Goal: Task Accomplishment & Management: Complete application form

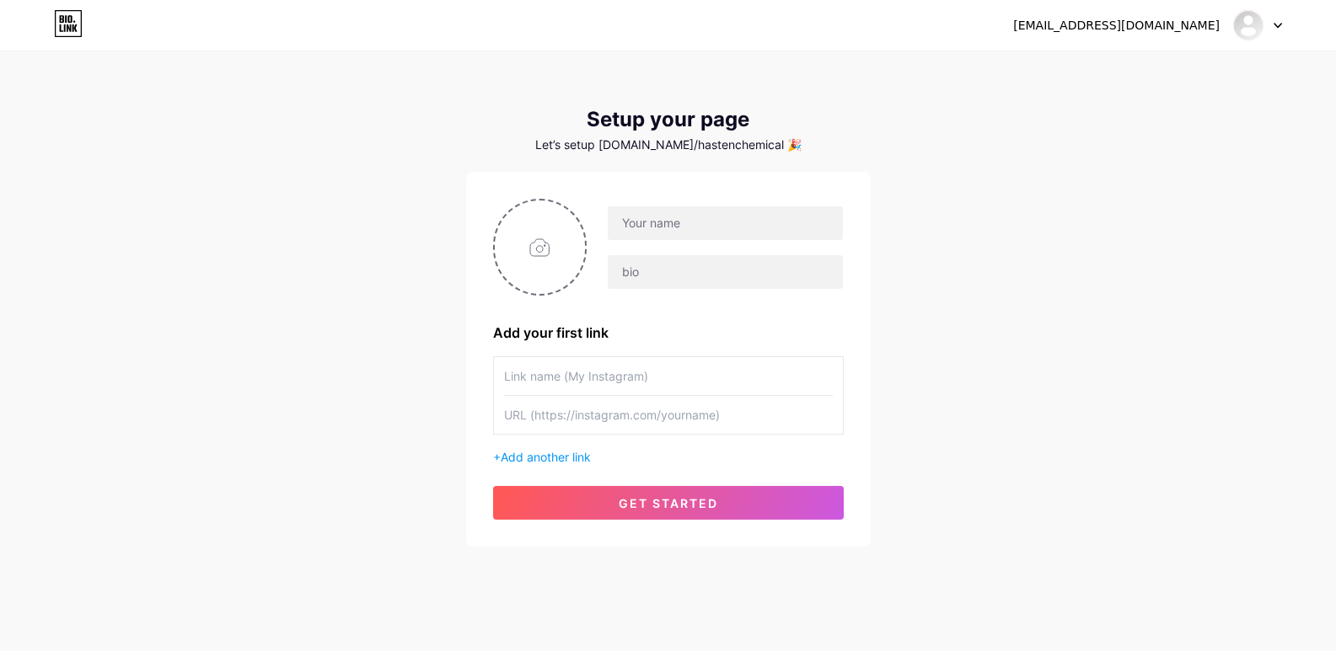
type input "C:\fakepath\HASTEN CHEMICAL.PNG"
click at [678, 225] on input "text" at bounding box center [725, 223] width 234 height 34
paste input "hastenchemical"
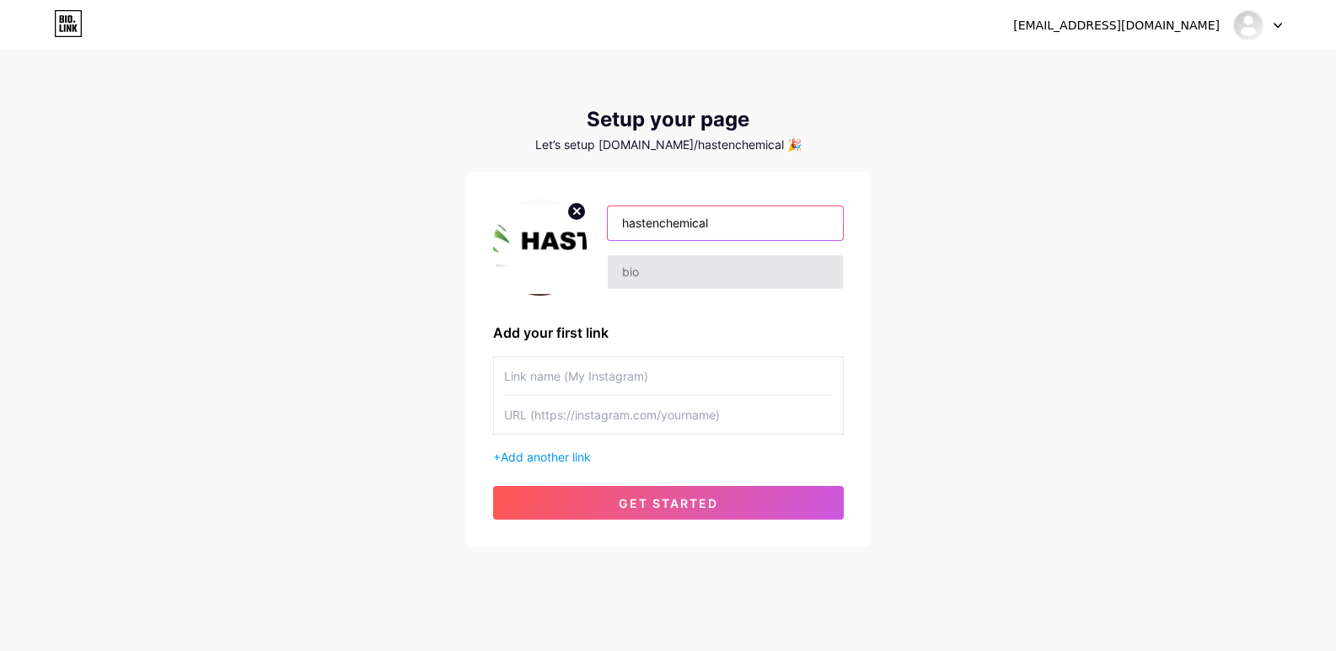
type input "hastenchemical"
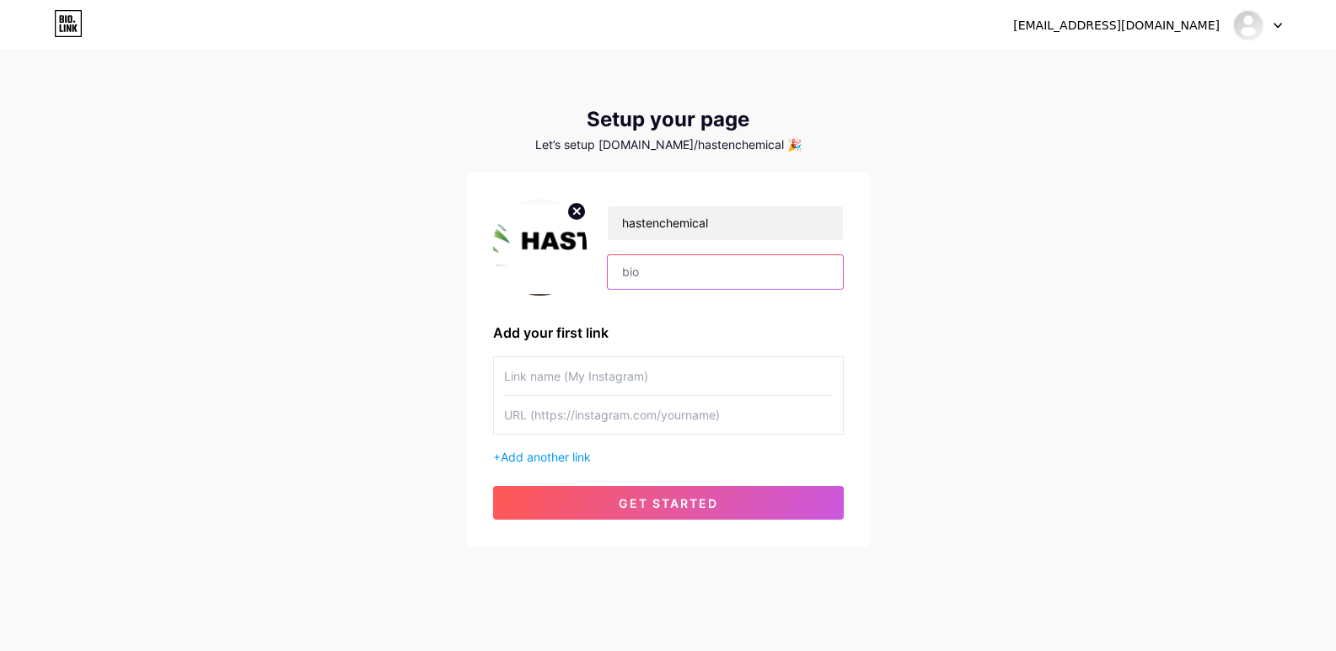
click at [662, 269] on input "text" at bounding box center [725, 272] width 234 height 34
paste input "Lime Kiln Dust [GEOGRAPHIC_DATA], [US_STATE] Hasten Chemical is a trusted suppl…"
type input "Lime Kiln Dust [GEOGRAPHIC_DATA], [US_STATE] Hasten Chemical is a trusted suppl…"
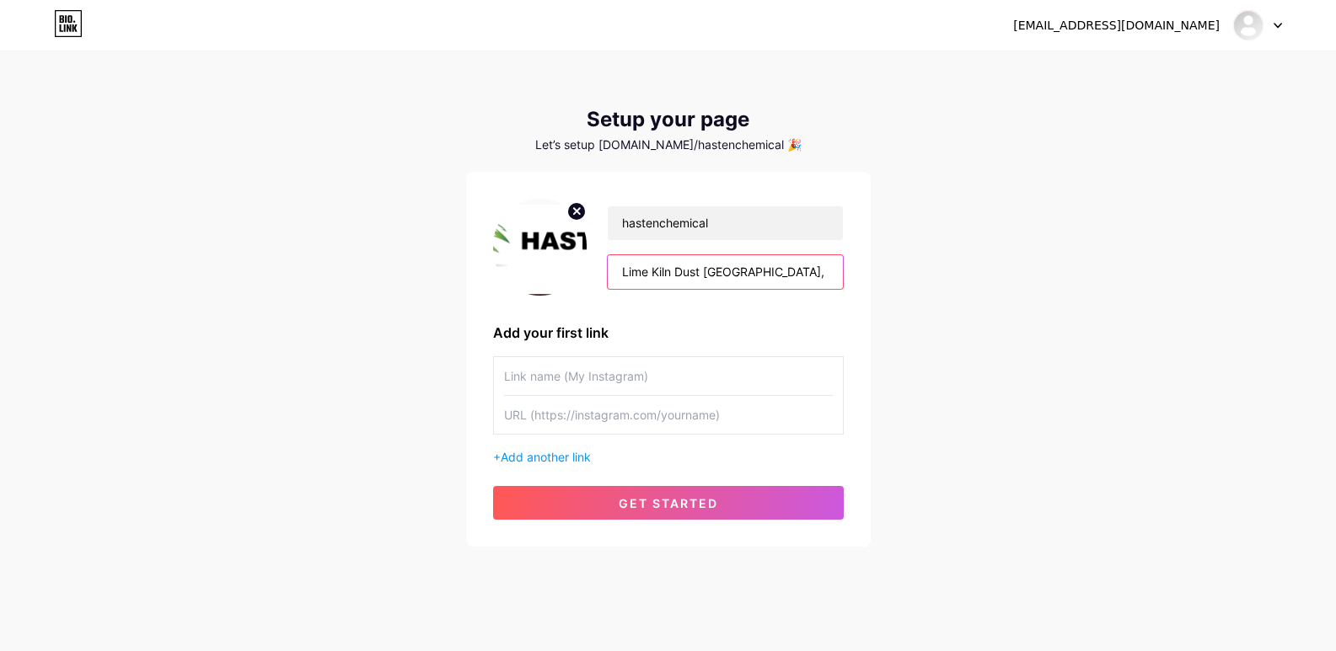
click at [821, 271] on input "Lime Kiln Dust [GEOGRAPHIC_DATA], [US_STATE] Hasten Chemical is a trusted suppl…" at bounding box center [725, 272] width 234 height 34
paste input "Hasten Chemical supplies premium lime kiln dust in [GEOGRAPHIC_DATA], [US_STATE…"
type input "Hasten Chemical supplies premium lime kiln dust in [GEOGRAPHIC_DATA], [US_STATE…"
click at [618, 389] on input "text" at bounding box center [668, 376] width 329 height 38
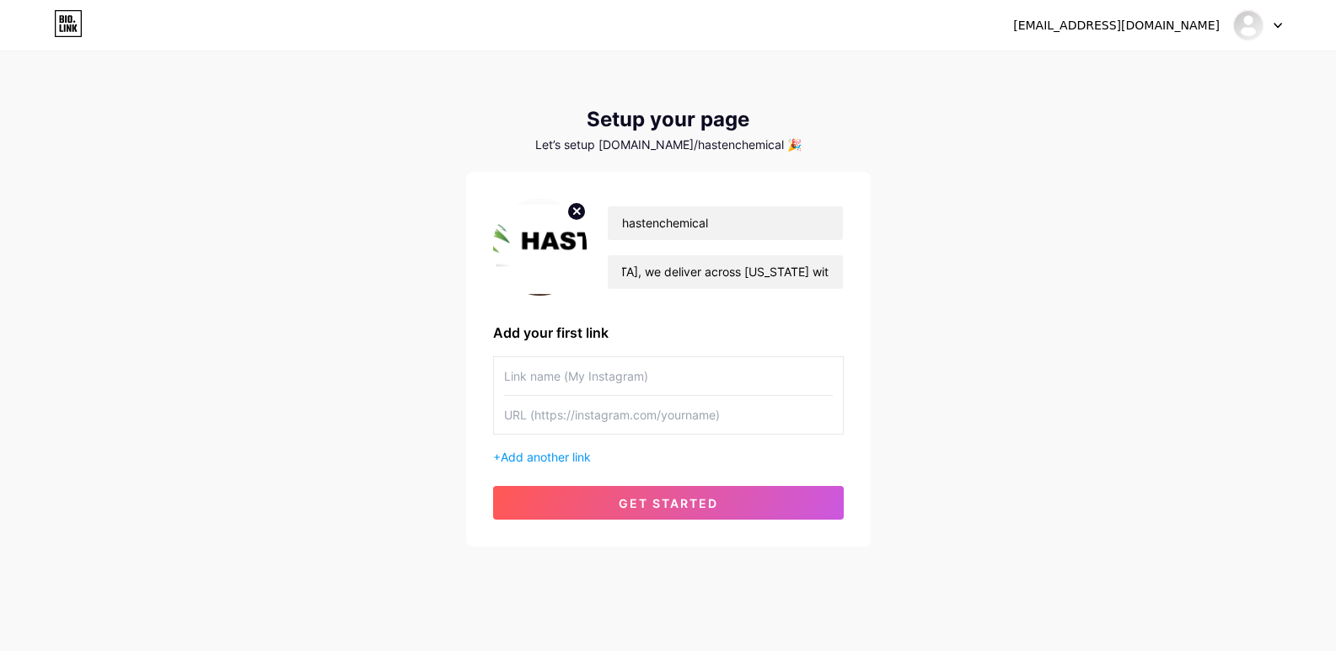
scroll to position [0, 0]
click at [618, 421] on input "text" at bounding box center [668, 415] width 329 height 38
click at [570, 457] on span "Add another link" at bounding box center [546, 457] width 90 height 14
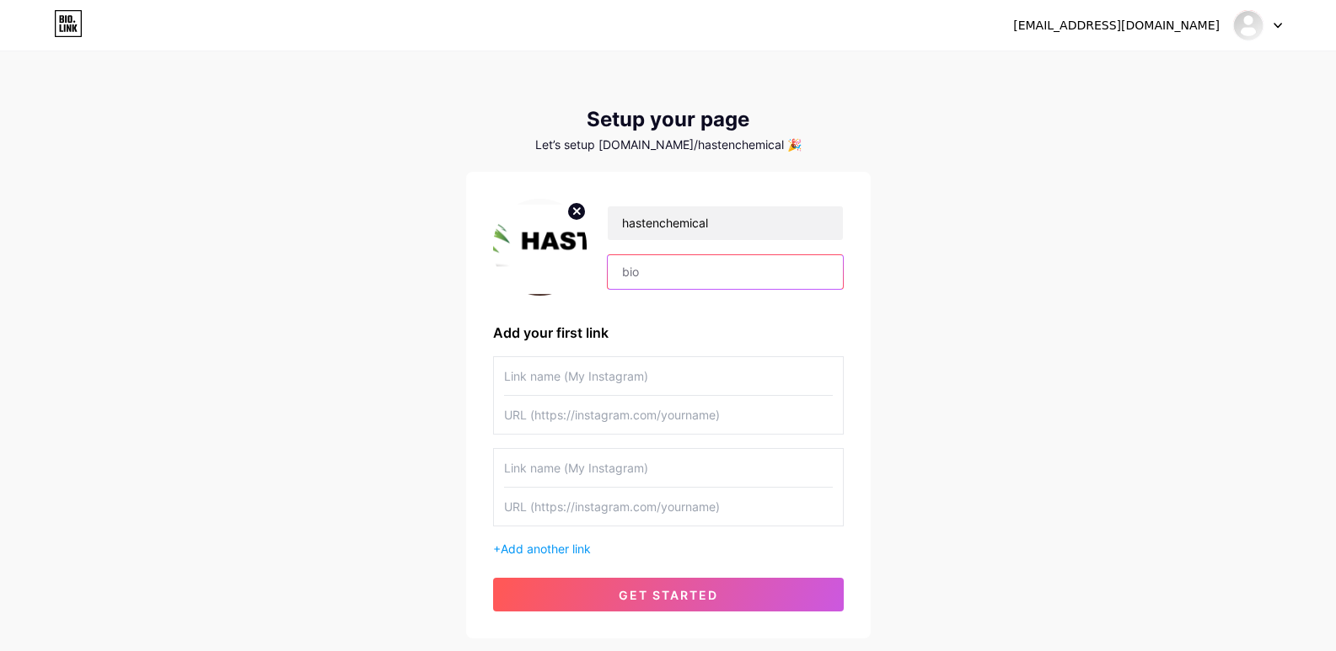
paste input "Hasten Chemical supplies premium lime kiln dust in [GEOGRAPHIC_DATA], [US_STATE…"
type input "Hasten Chemical supplies premium lime kiln dust in [GEOGRAPHIC_DATA], [US_STATE…"
click at [783, 275] on input "Hasten Chemical supplies premium lime kiln dust in [GEOGRAPHIC_DATA], [US_STATE…" at bounding box center [725, 272] width 234 height 34
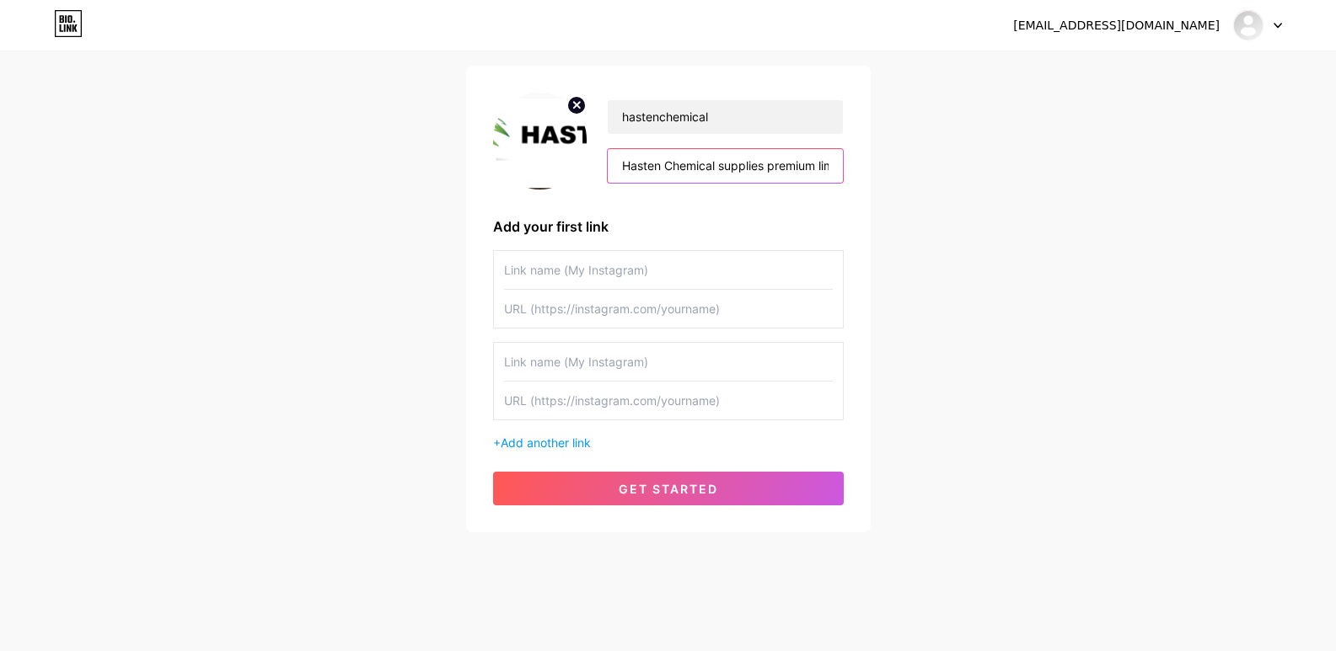
scroll to position [109, 0]
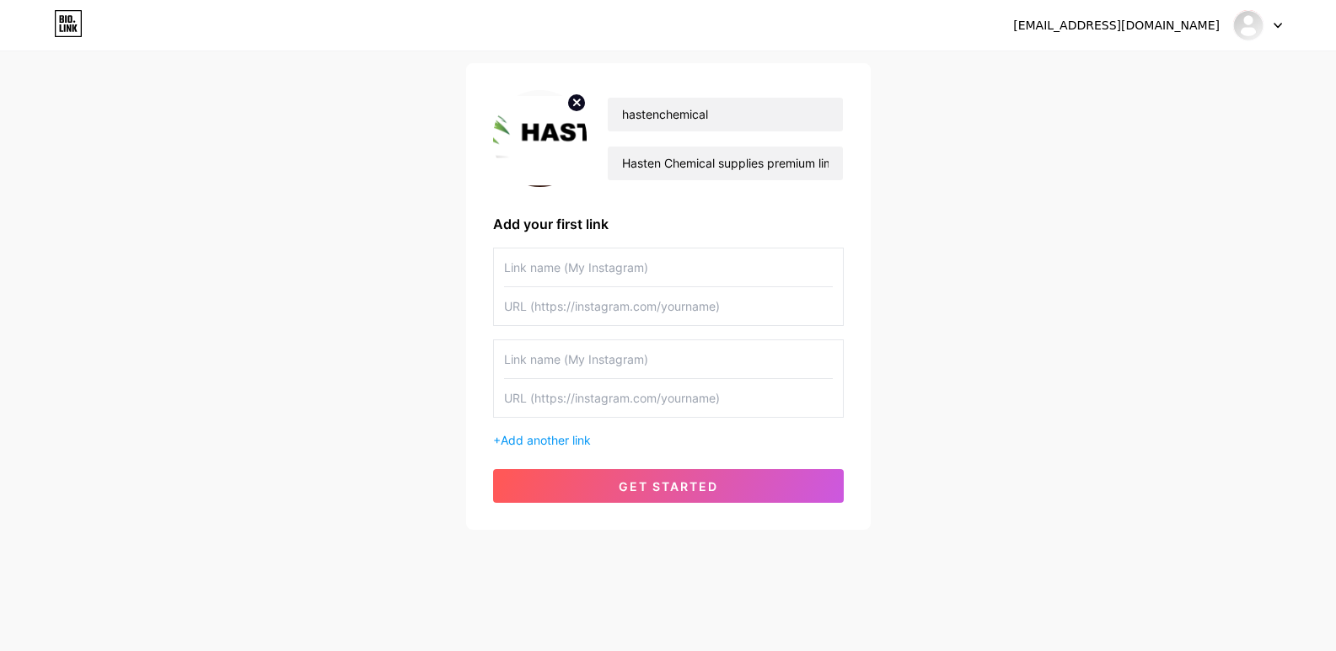
click at [634, 307] on input "text" at bounding box center [668, 306] width 329 height 38
paste input "[URL][DOMAIN_NAME]"
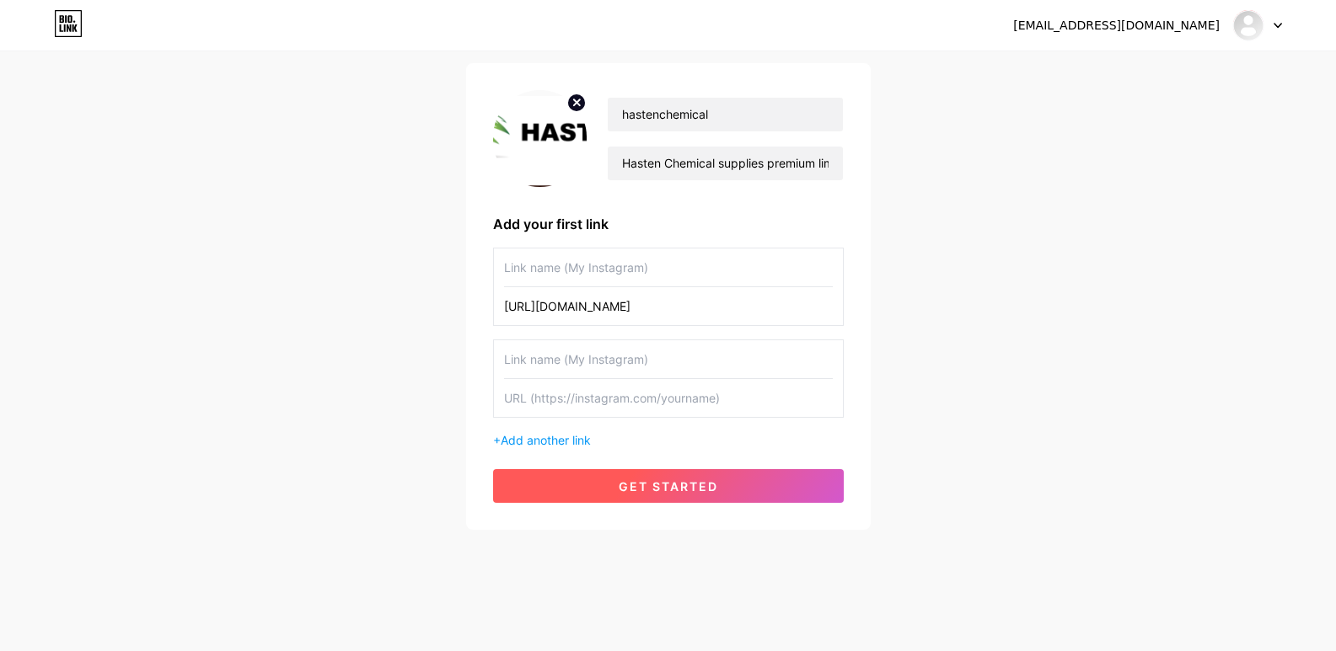
type input "[URL][DOMAIN_NAME]"
click at [685, 485] on span "get started" at bounding box center [668, 486] width 99 height 14
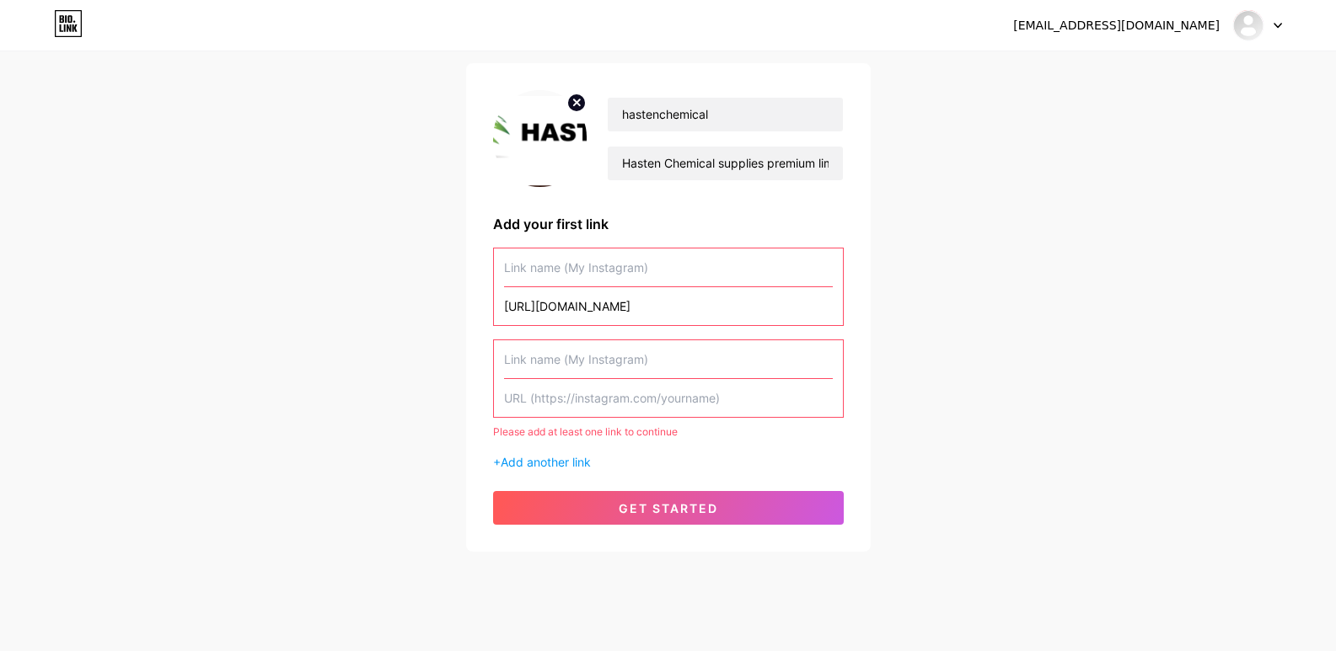
click at [577, 267] on input "text" at bounding box center [668, 268] width 329 height 38
click at [574, 265] on input "text" at bounding box center [668, 268] width 329 height 38
click at [574, 267] on input "text" at bounding box center [668, 268] width 329 height 38
paste input "Hasten Chemicals"
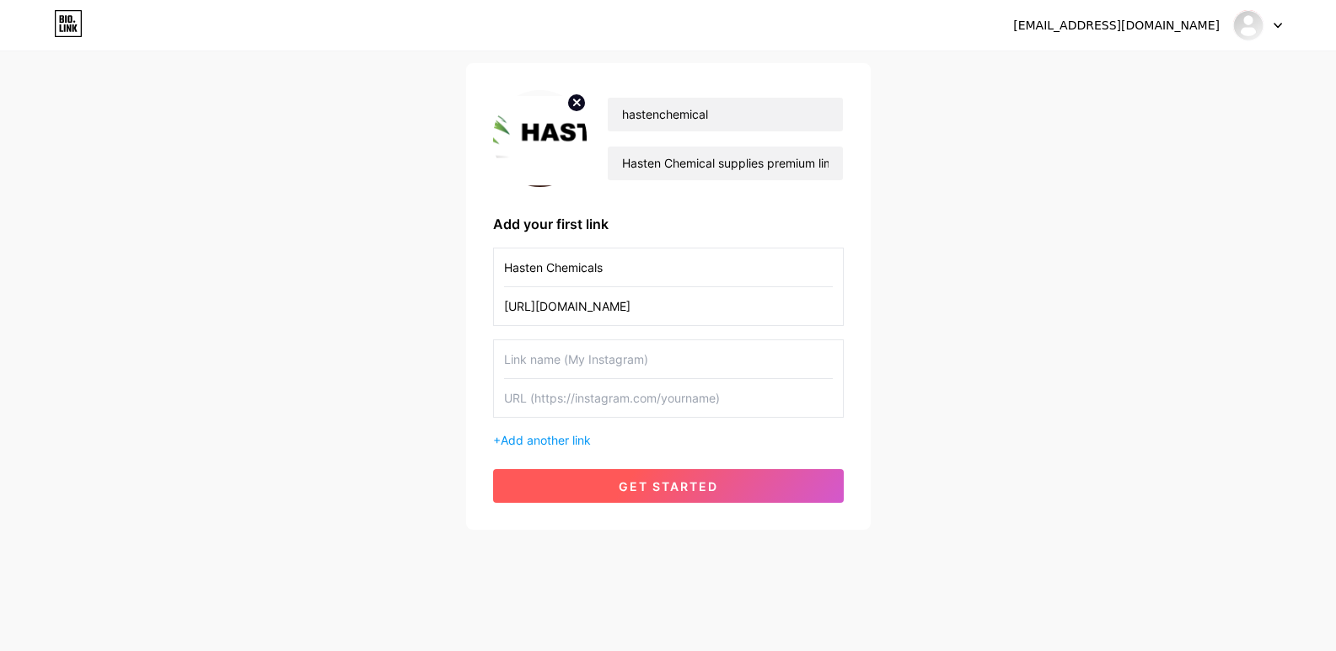
type input "Hasten Chemicals"
click at [707, 480] on span "get started" at bounding box center [668, 486] width 99 height 14
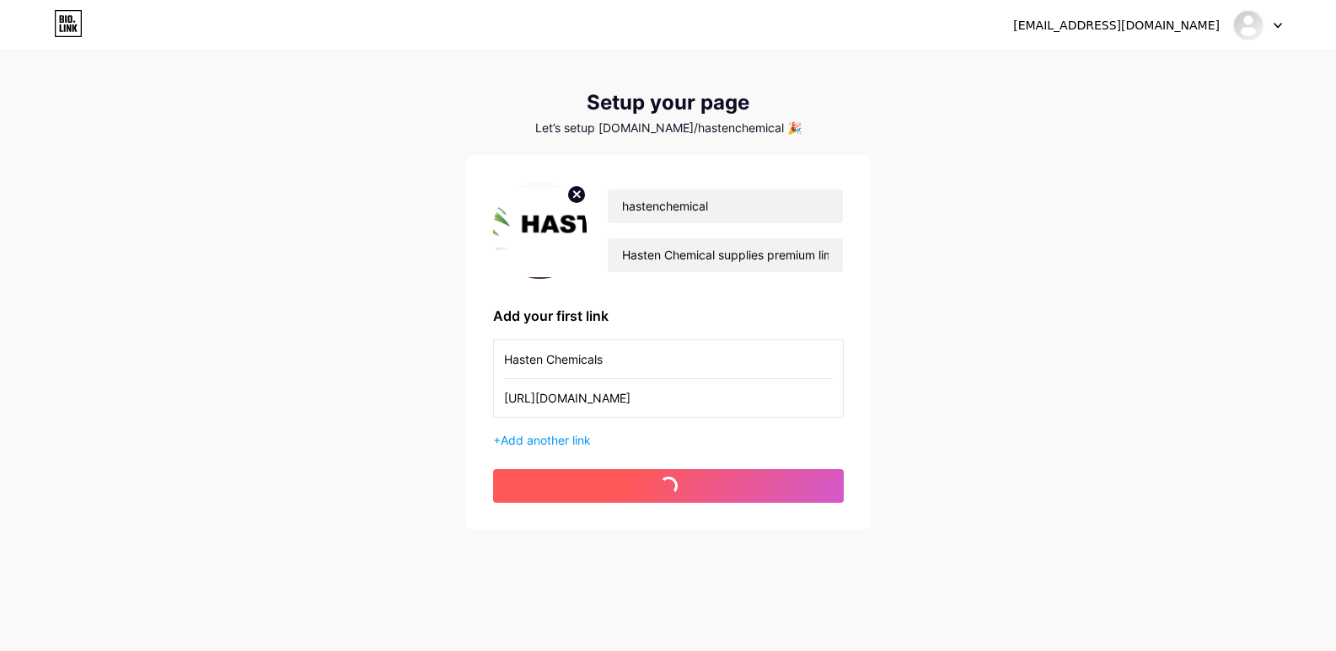
scroll to position [17, 0]
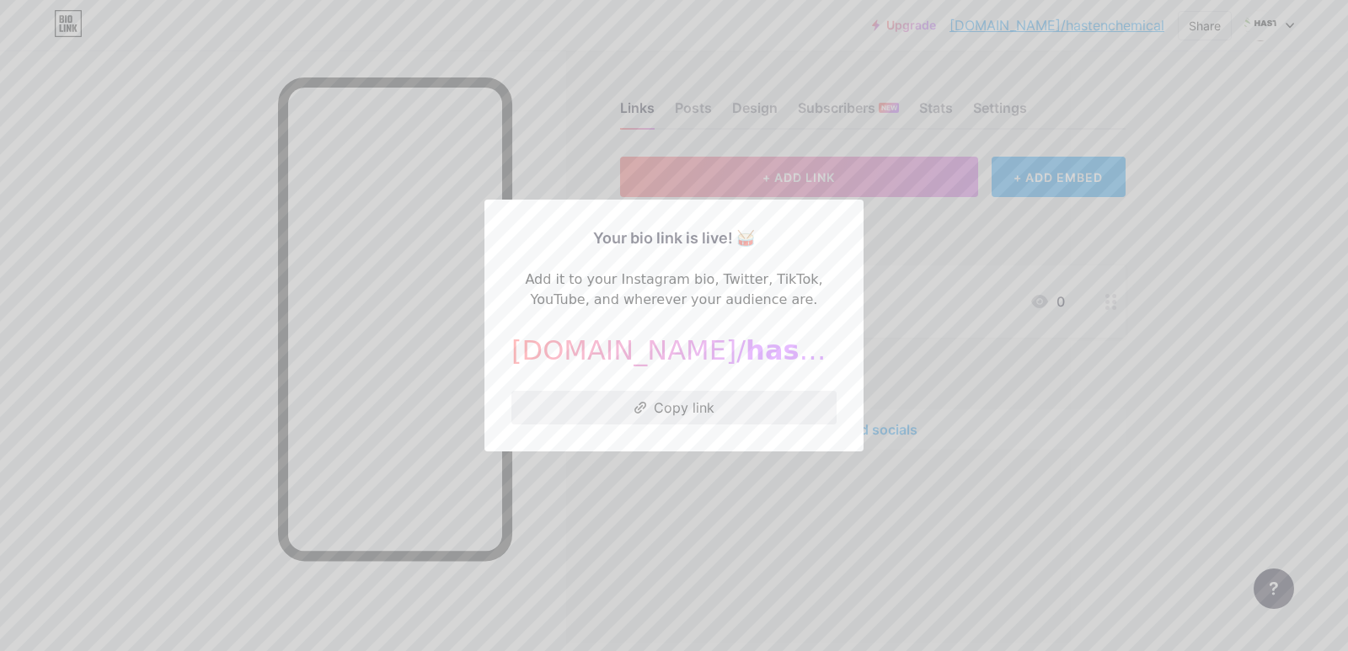
click at [672, 404] on button "Copy link" at bounding box center [674, 408] width 325 height 34
click at [680, 409] on button "Copy link" at bounding box center [674, 408] width 325 height 34
click at [708, 597] on div at bounding box center [674, 325] width 1348 height 651
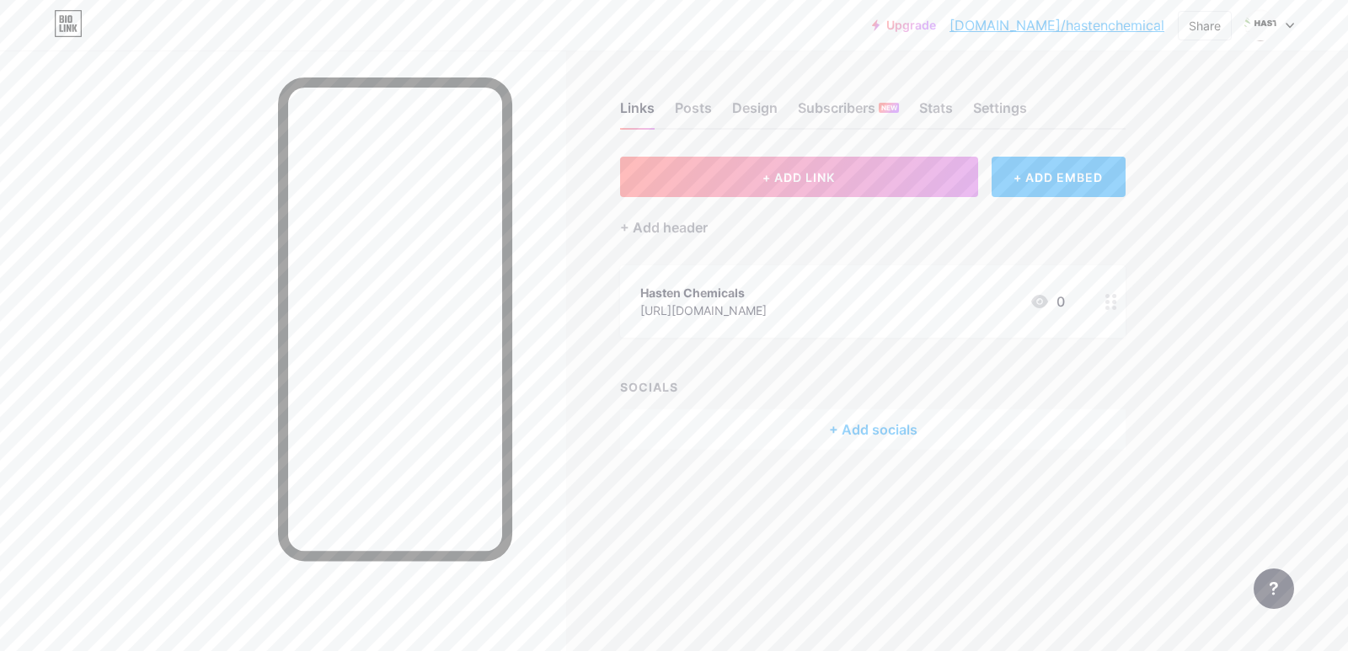
click at [902, 430] on div "+ Add socials" at bounding box center [873, 430] width 506 height 40
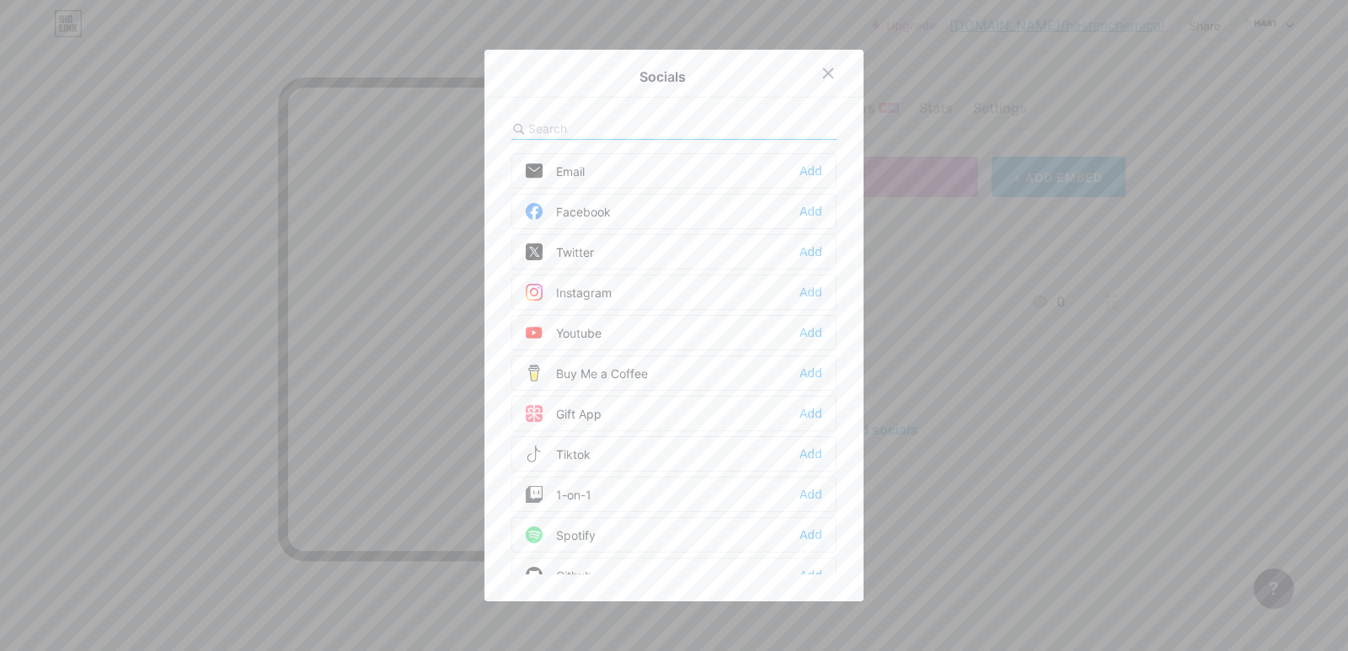
click at [613, 216] on div "Facebook Add" at bounding box center [674, 211] width 325 height 35
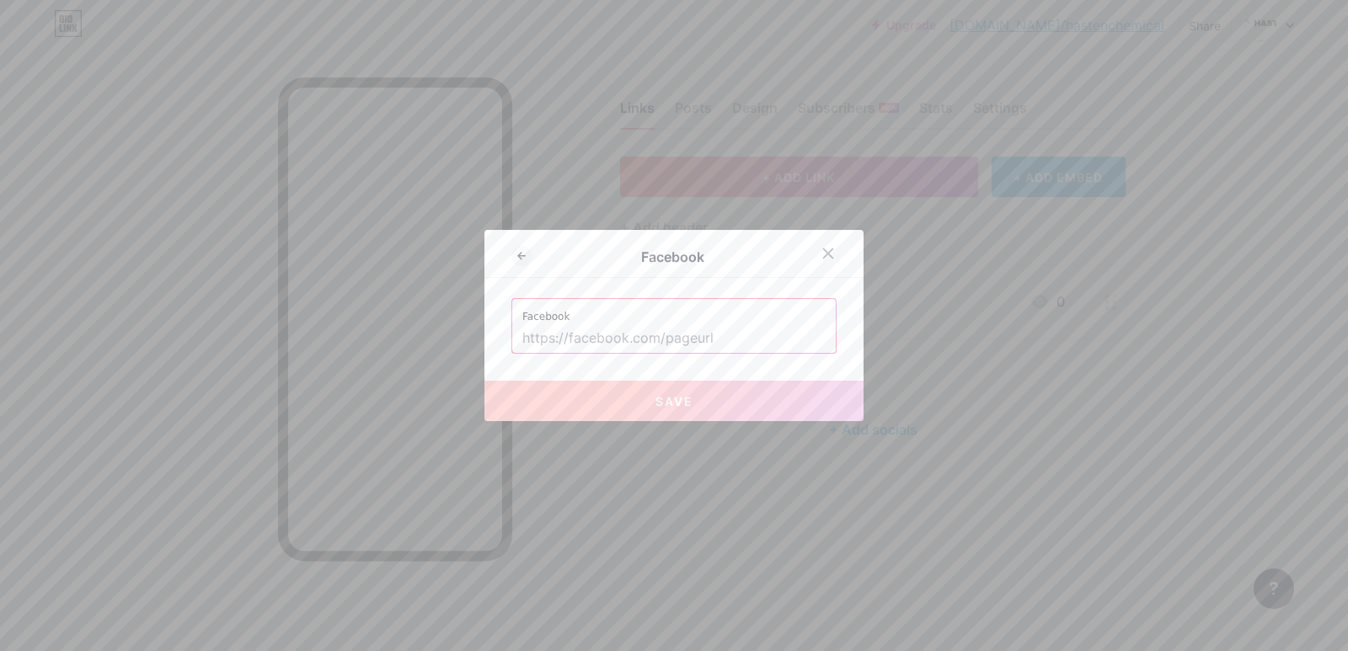
click at [583, 336] on input "text" at bounding box center [673, 338] width 303 height 29
paste input "[URL][DOMAIN_NAME]"
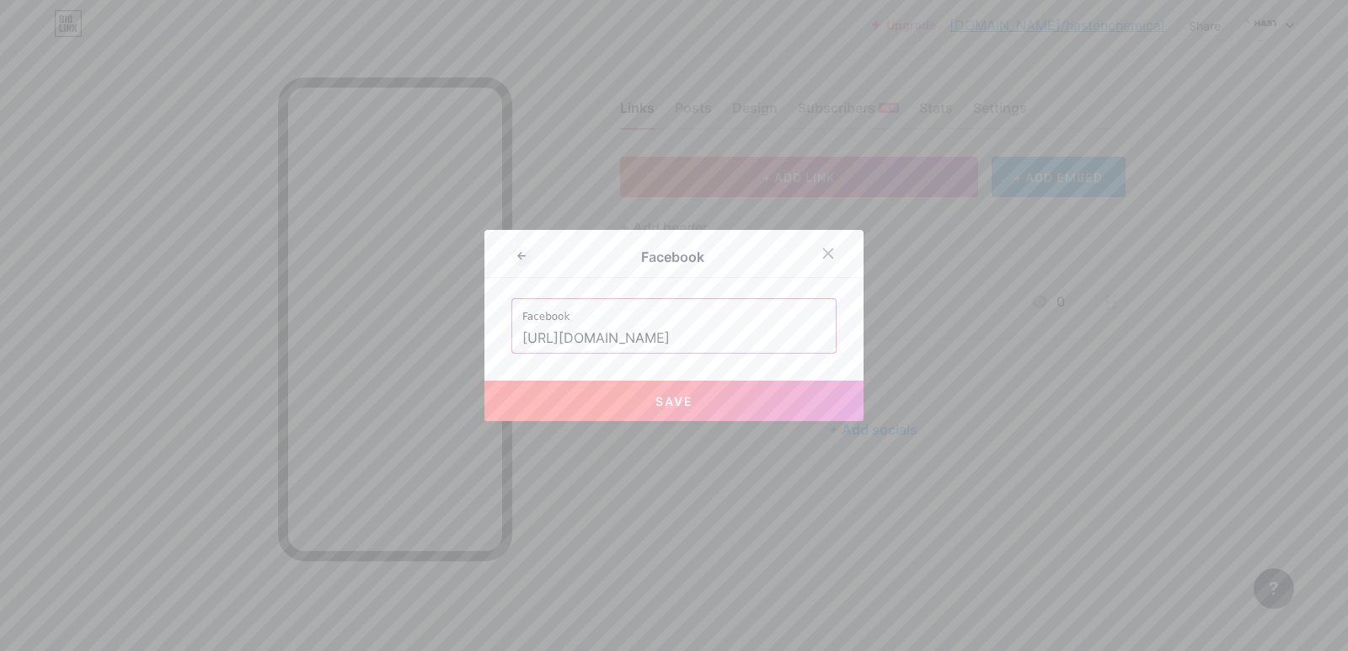
type input "[URL][DOMAIN_NAME]"
click at [722, 404] on button "Save" at bounding box center [674, 401] width 379 height 40
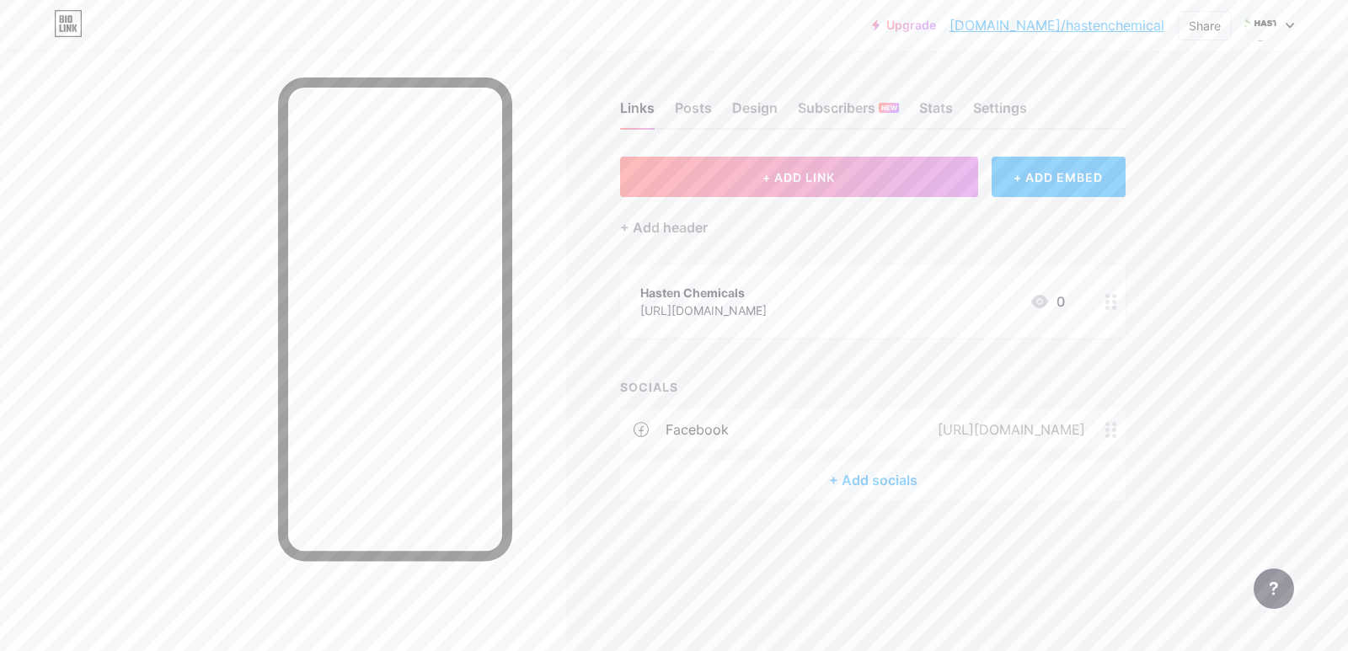
click at [865, 485] on div "+ Add socials" at bounding box center [873, 480] width 506 height 40
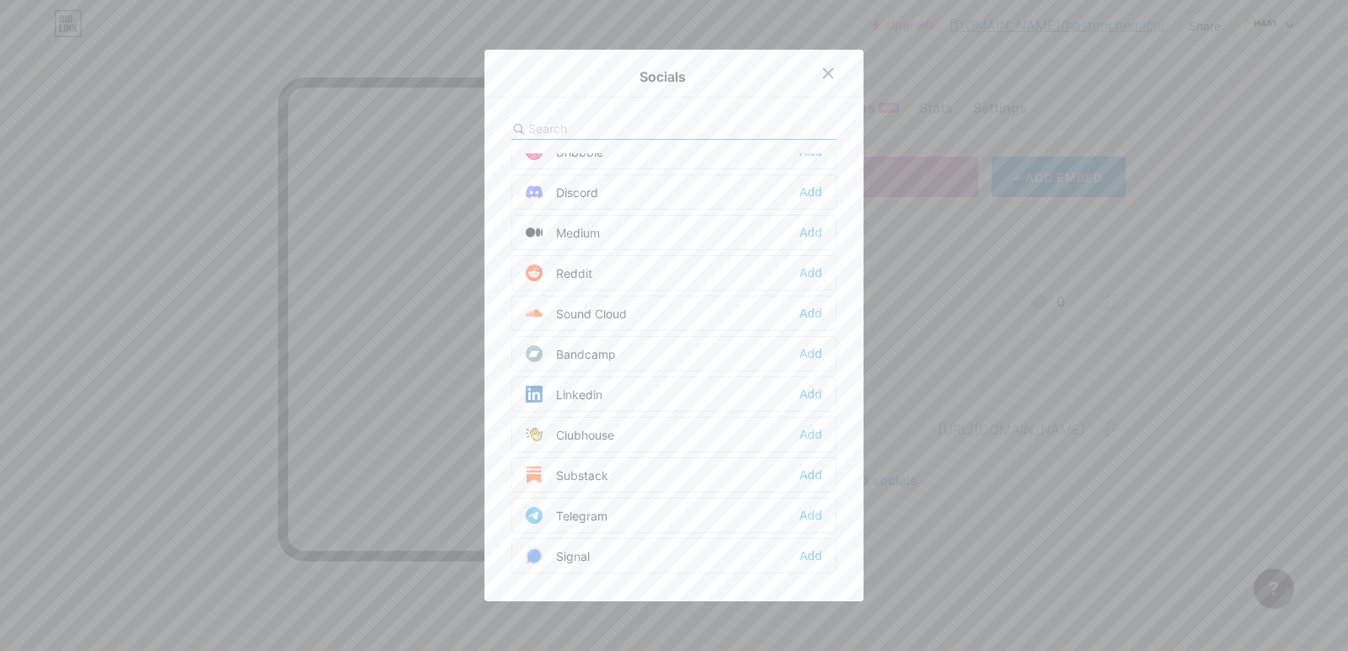
scroll to position [506, 0]
click at [628, 399] on div "Linkedin Add" at bounding box center [674, 393] width 325 height 35
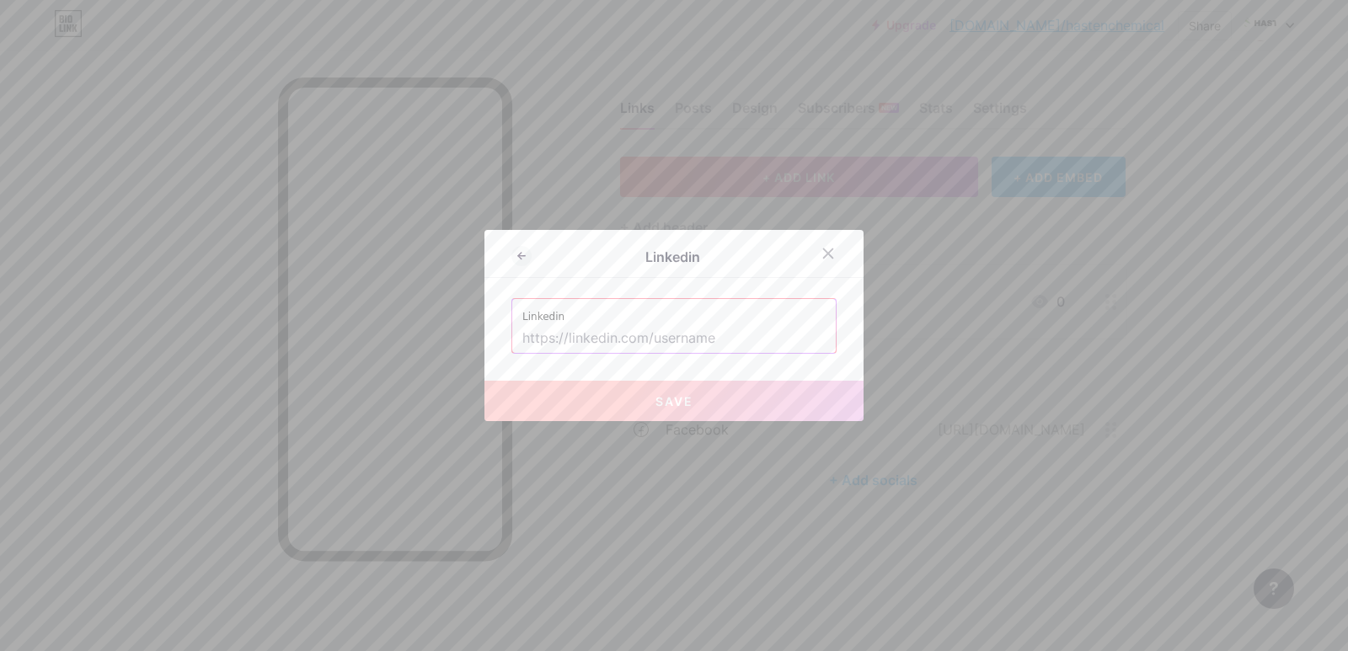
click at [624, 333] on input "text" at bounding box center [673, 338] width 303 height 29
paste input "[URL][DOMAIN_NAME]"
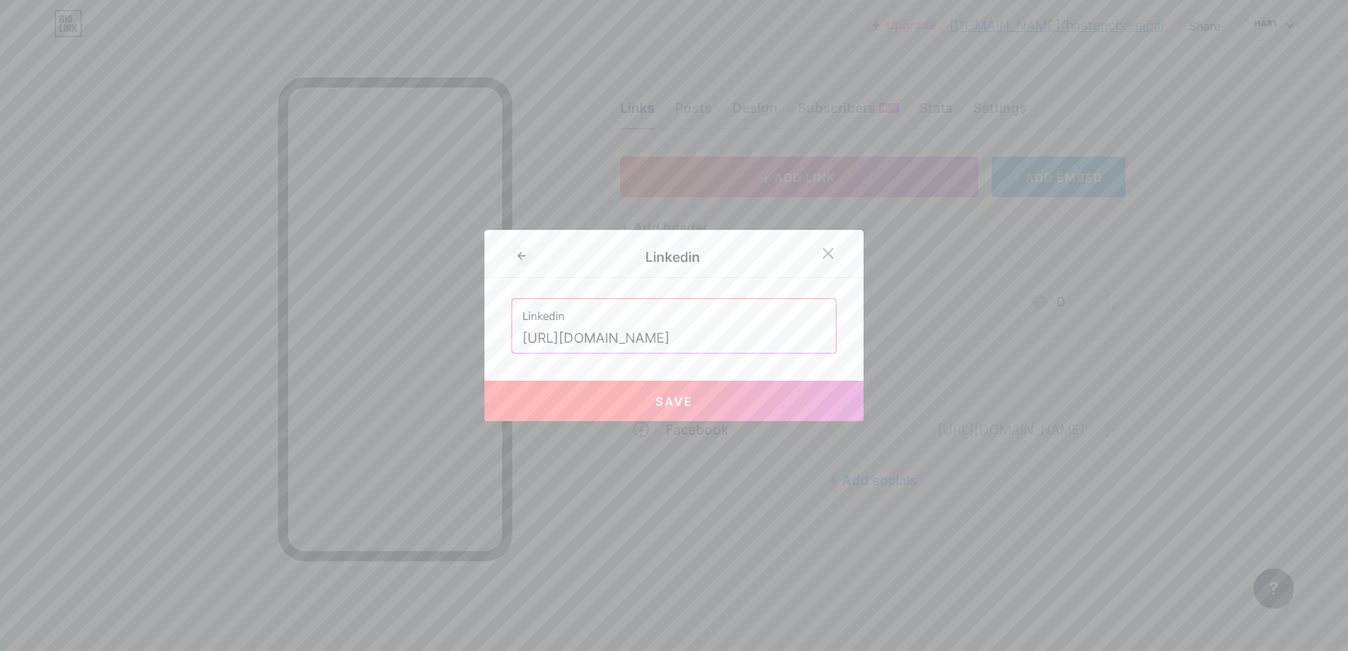
type input "[URL][DOMAIN_NAME]"
click at [660, 403] on span "Save" at bounding box center [675, 401] width 38 height 14
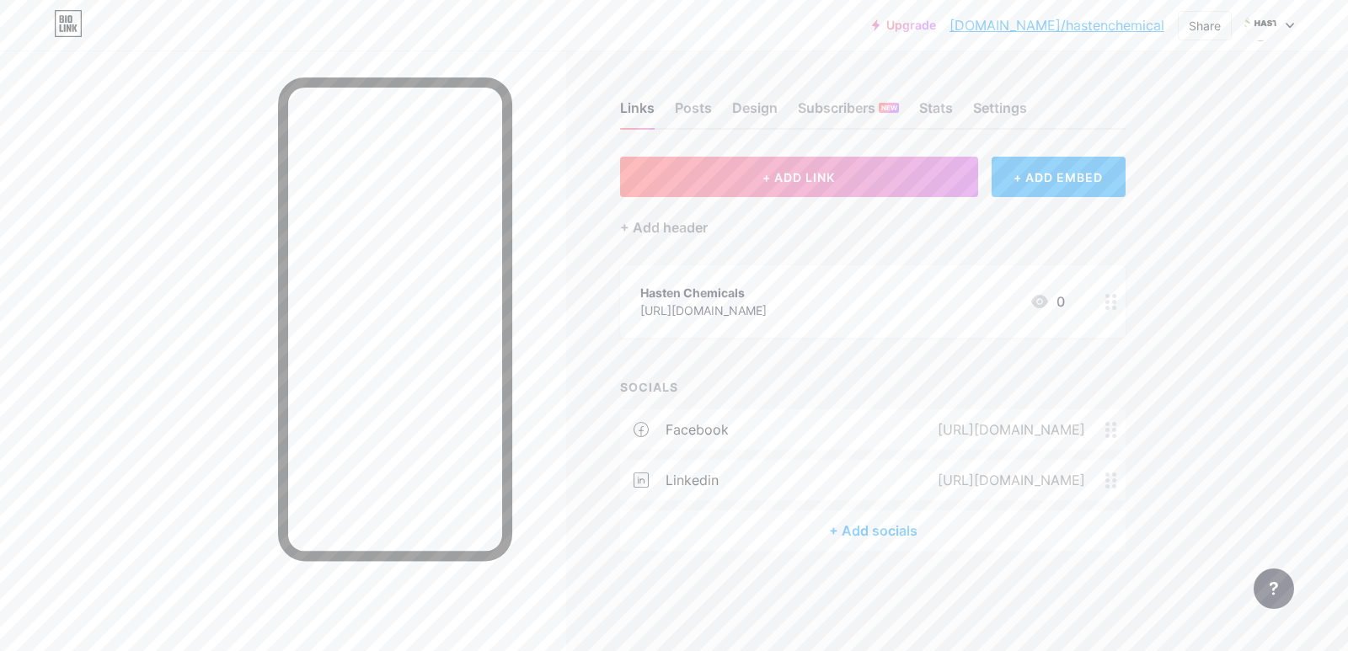
click at [880, 532] on div "+ Add socials" at bounding box center [873, 531] width 506 height 40
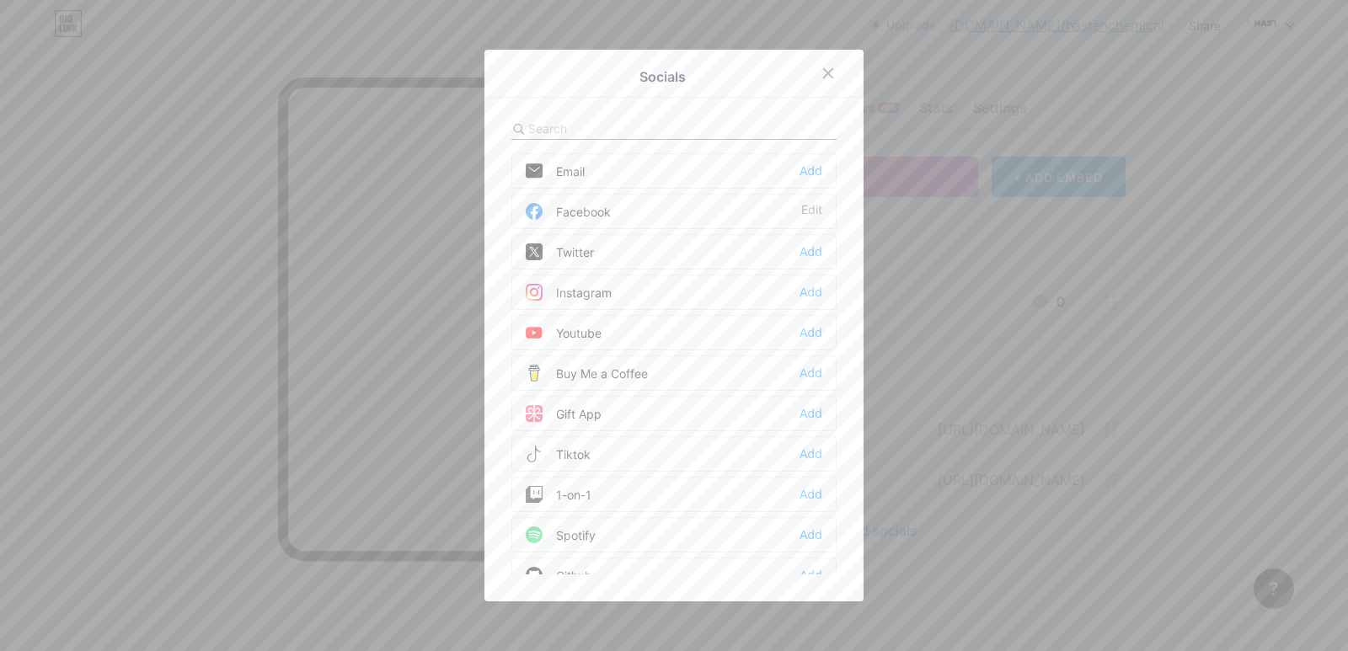
click at [623, 286] on div "Instagram Add" at bounding box center [674, 292] width 325 height 35
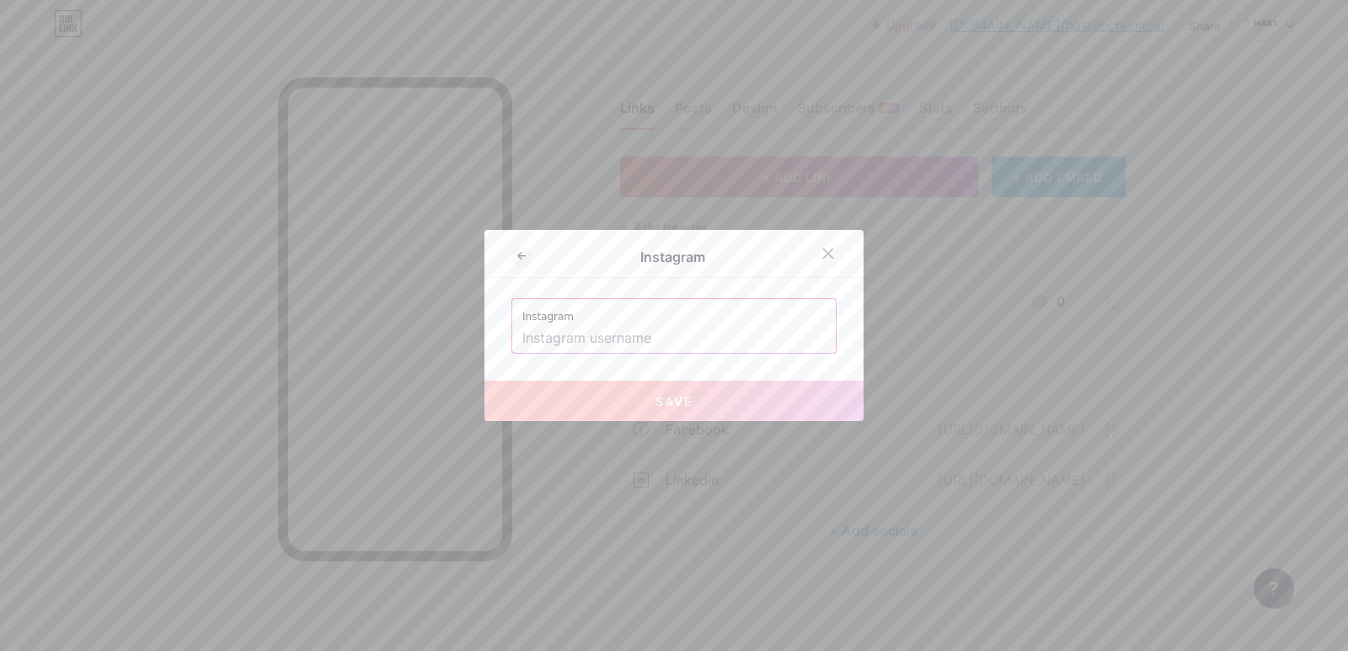
click at [632, 336] on input "text" at bounding box center [673, 338] width 303 height 29
paste input "[URL][DOMAIN_NAME][DOMAIN_NAME]"
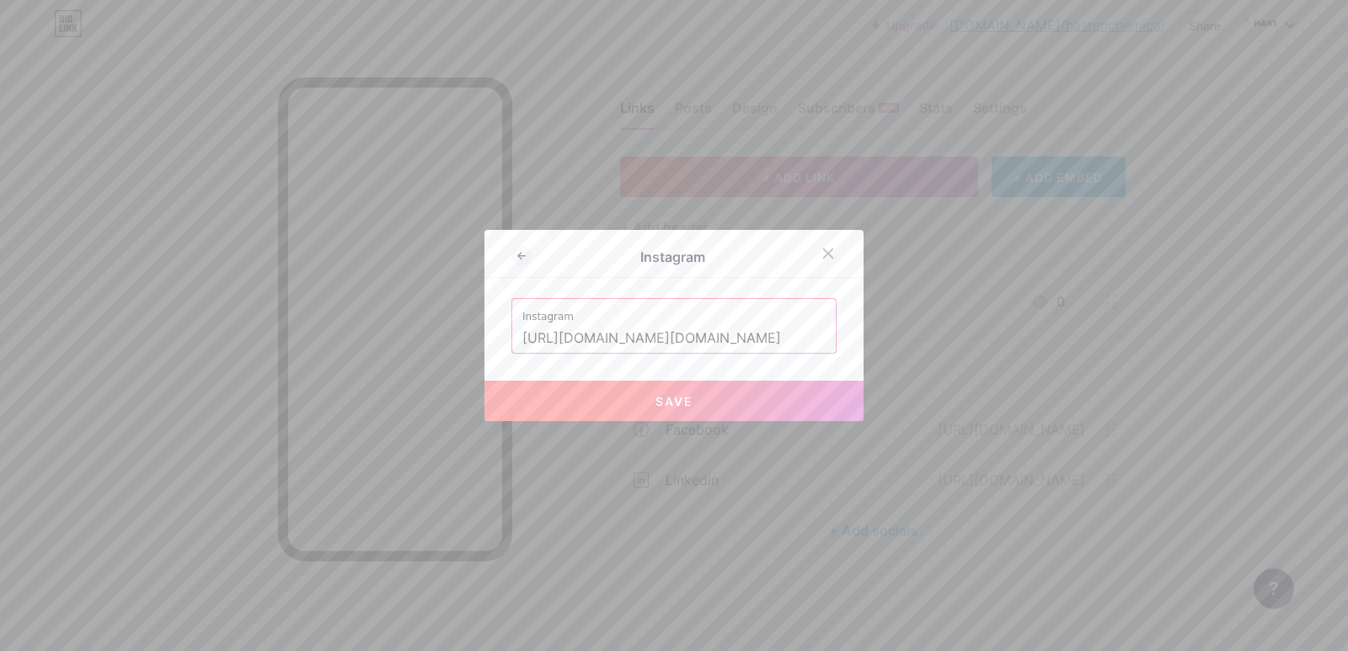
click at [689, 391] on button "Save" at bounding box center [674, 401] width 379 height 40
type input "[URL][DOMAIN_NAME][DOMAIN_NAME][DOMAIN_NAME]"
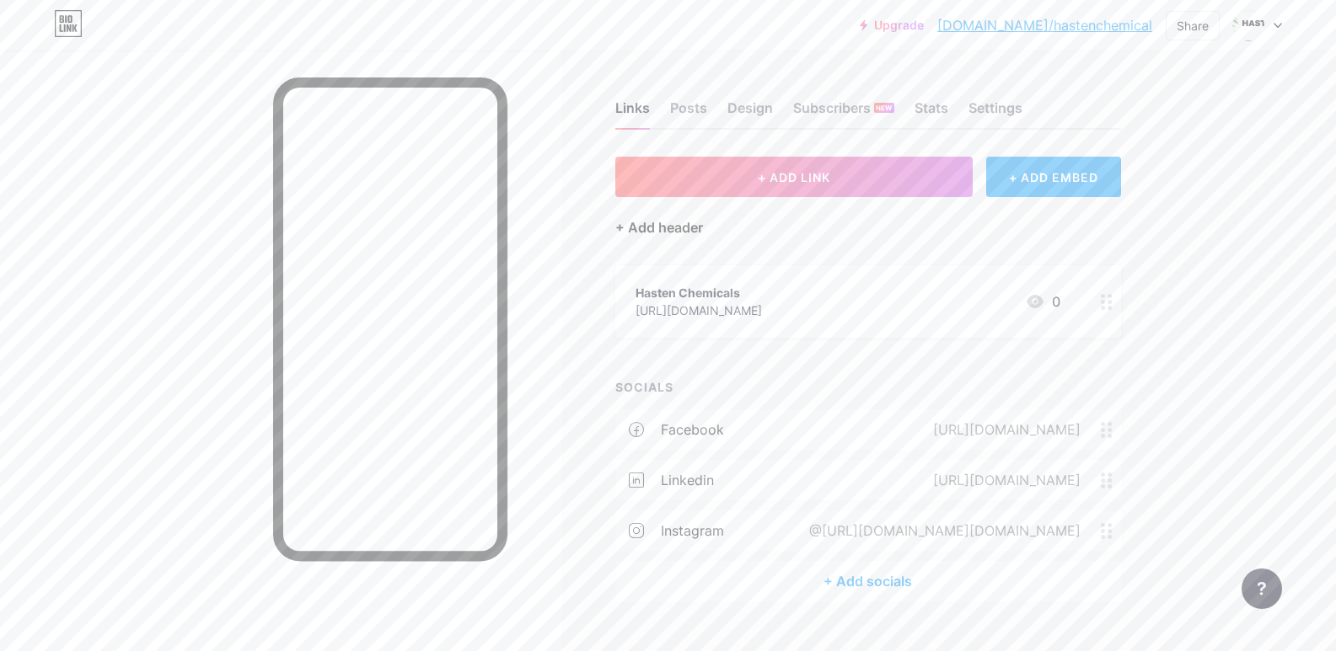
click at [663, 225] on div "+ Add header" at bounding box center [659, 227] width 88 height 20
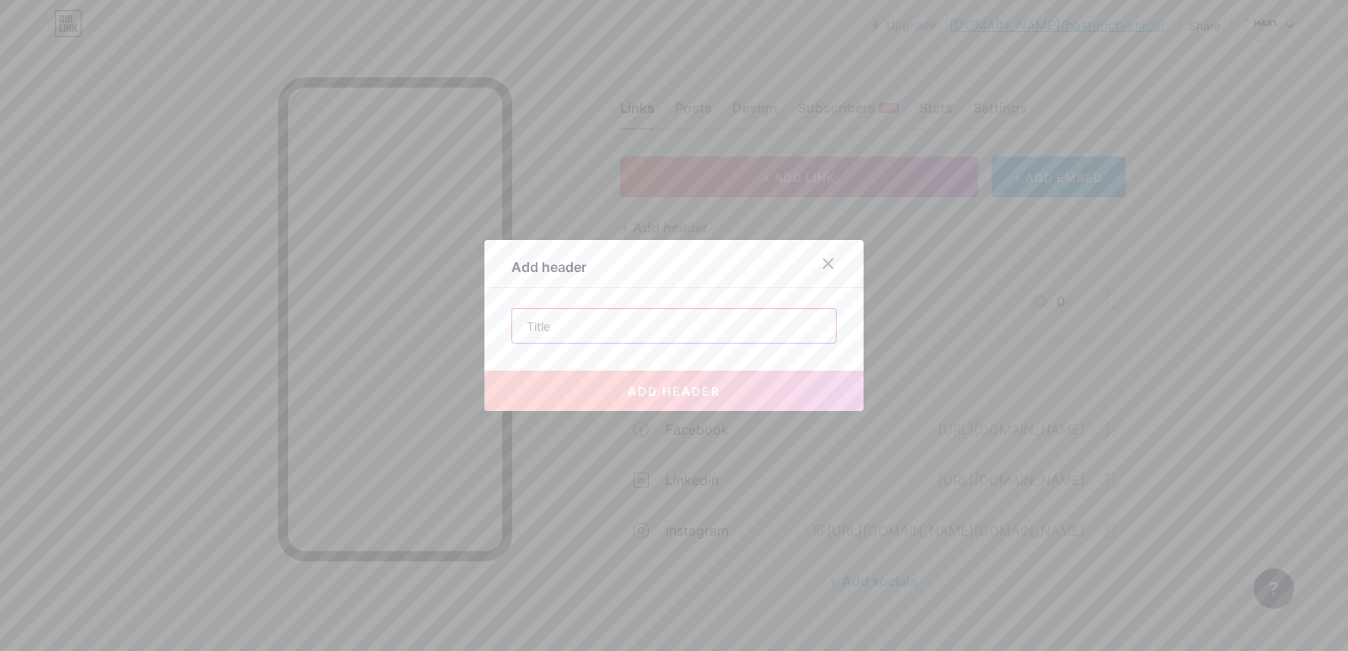
click at [542, 323] on input "text" at bounding box center [674, 326] width 324 height 34
paste input "Lime kiln dust [GEOGRAPHIC_DATA], [US_STATE]"
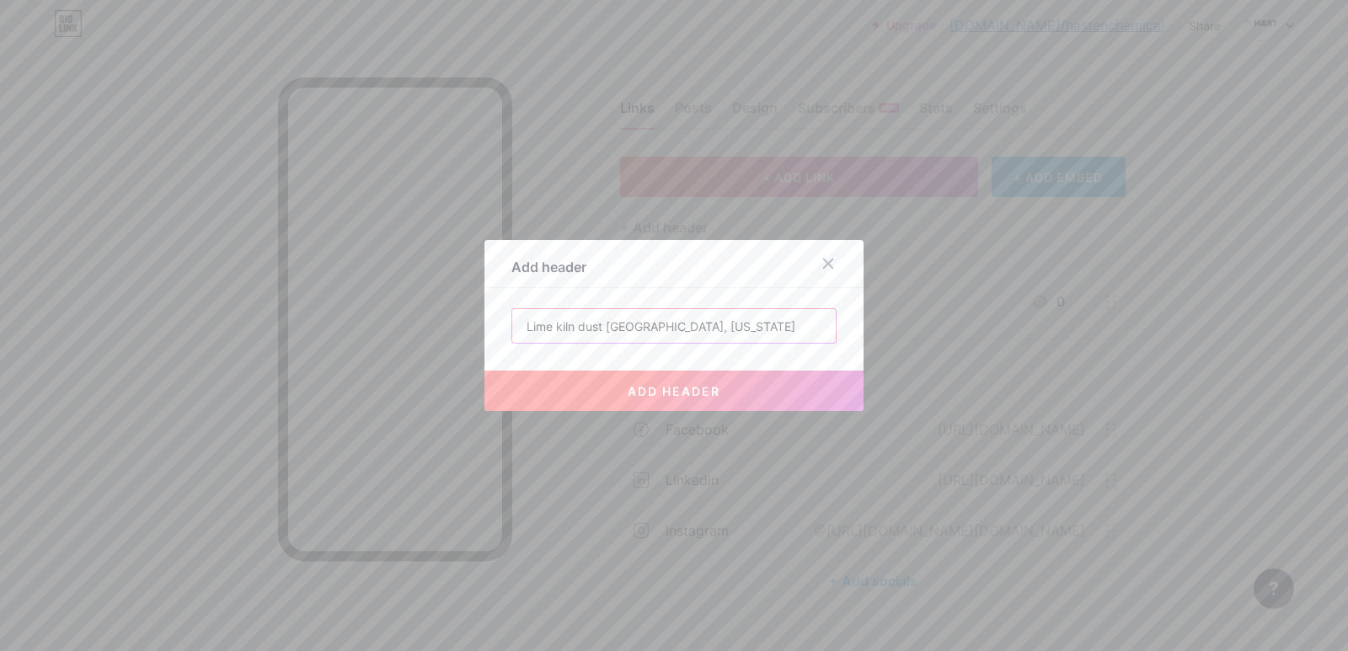
type input "Lime kiln dust [GEOGRAPHIC_DATA], [US_STATE]"
click at [678, 392] on span "add header" at bounding box center [674, 391] width 93 height 14
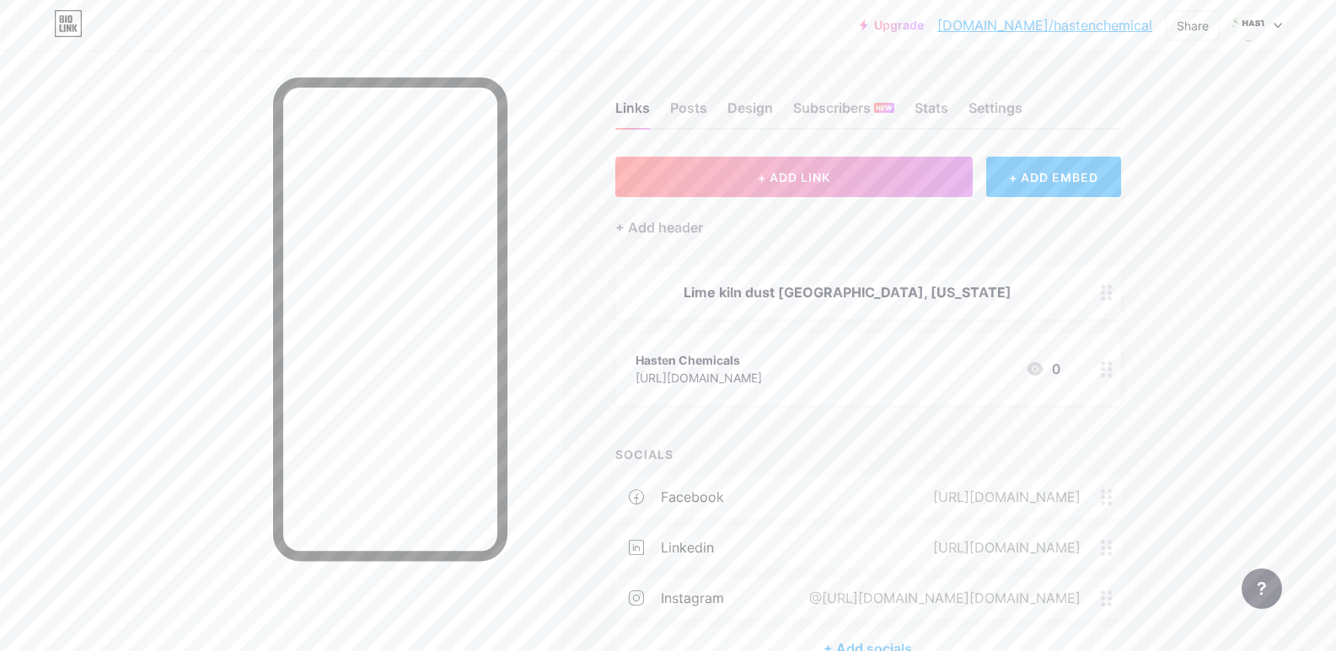
click at [1112, 373] on icon at bounding box center [1107, 370] width 12 height 16
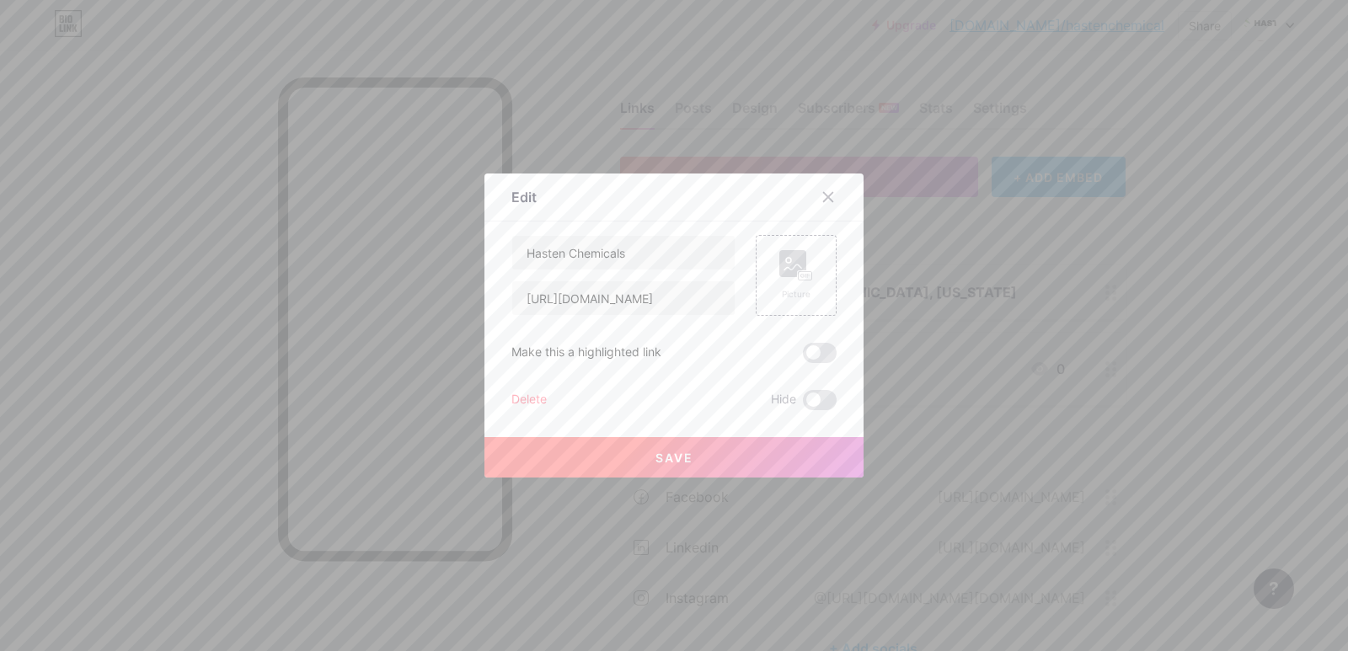
click at [524, 396] on div "Delete" at bounding box center [529, 400] width 35 height 20
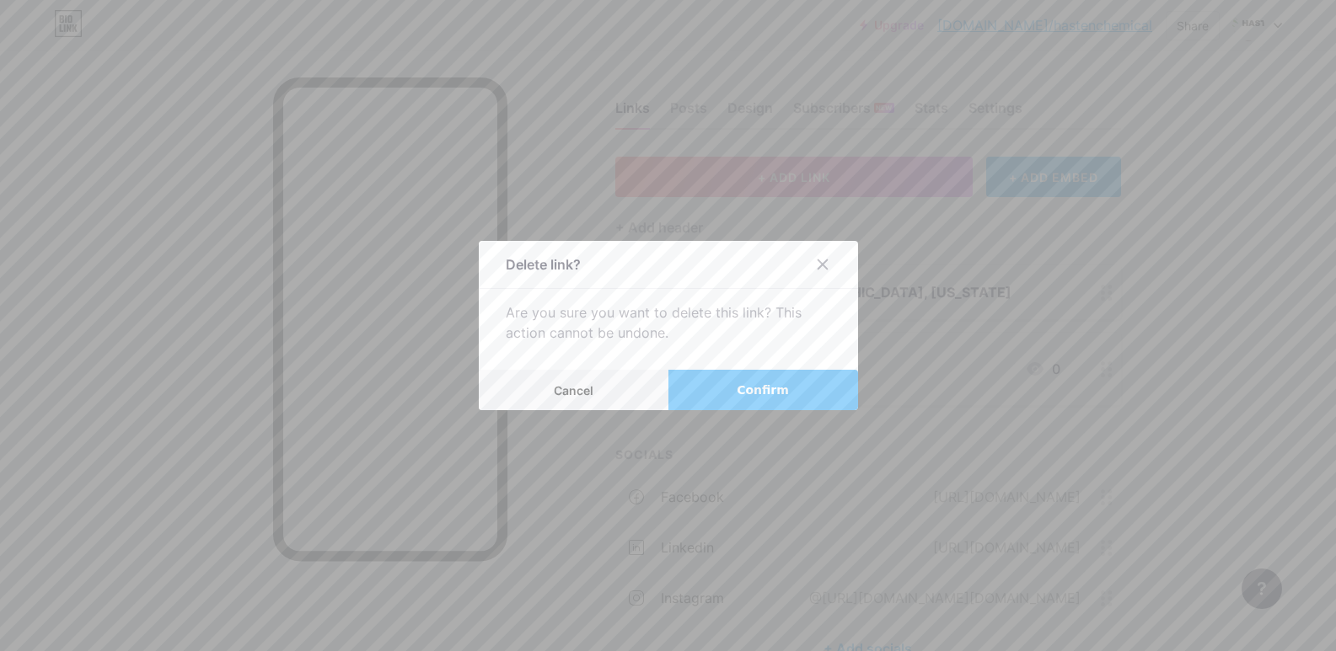
click at [754, 388] on span "Confirm" at bounding box center [763, 391] width 52 height 18
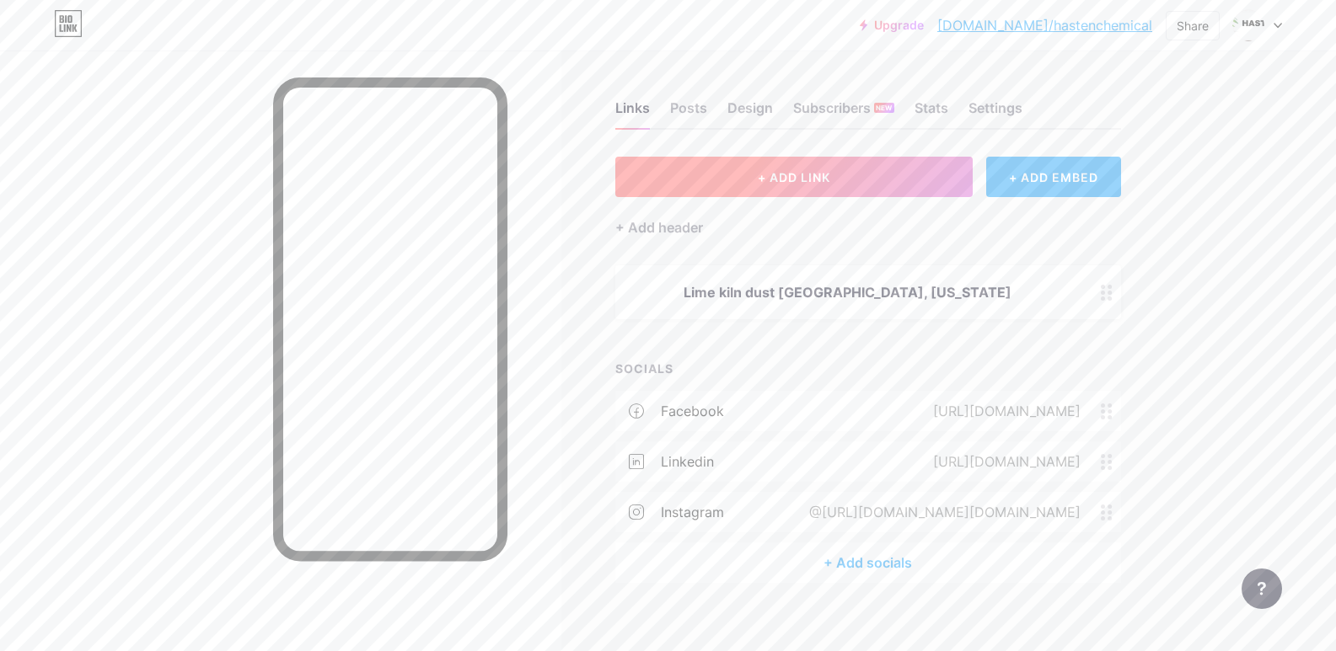
click at [860, 181] on button "+ ADD LINK" at bounding box center [794, 177] width 358 height 40
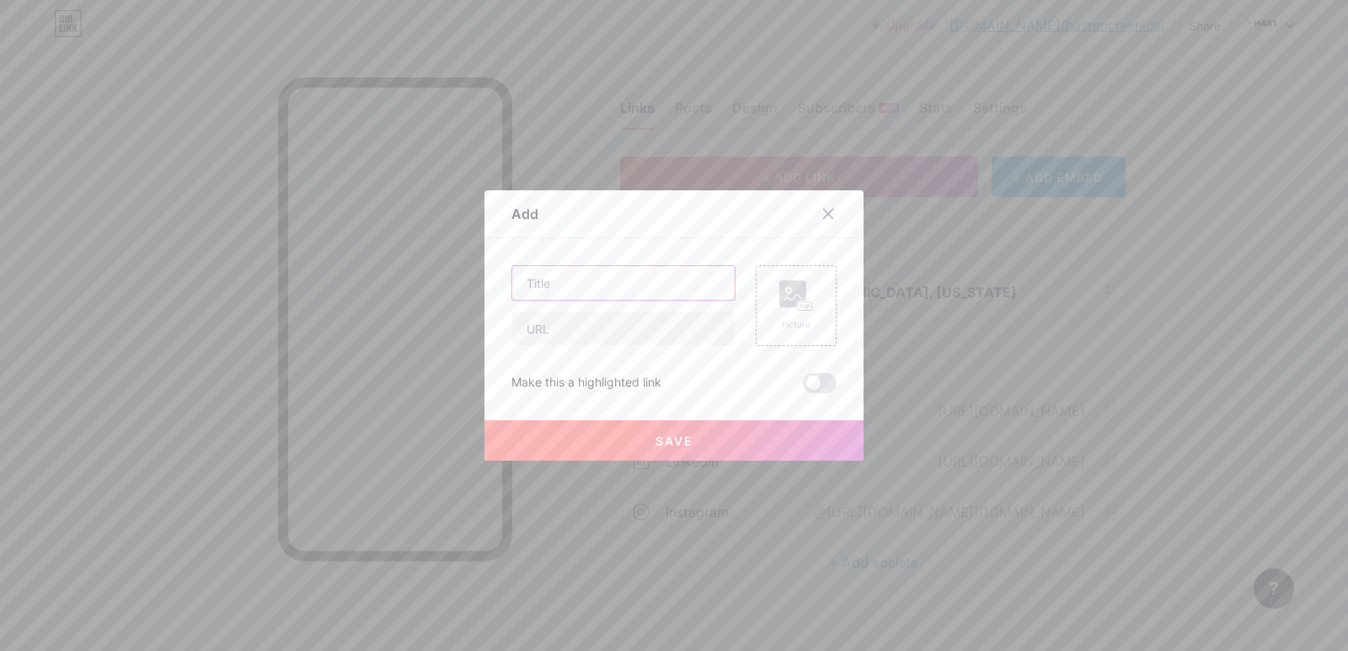
click at [575, 285] on input "text" at bounding box center [623, 283] width 222 height 34
paste input "Lime kiln dust [GEOGRAPHIC_DATA], [US_STATE]"
type input "Lime kiln dust [GEOGRAPHIC_DATA], [US_STATE]"
click at [594, 332] on input "text" at bounding box center [623, 329] width 222 height 34
paste input "[URL][DOMAIN_NAME]"
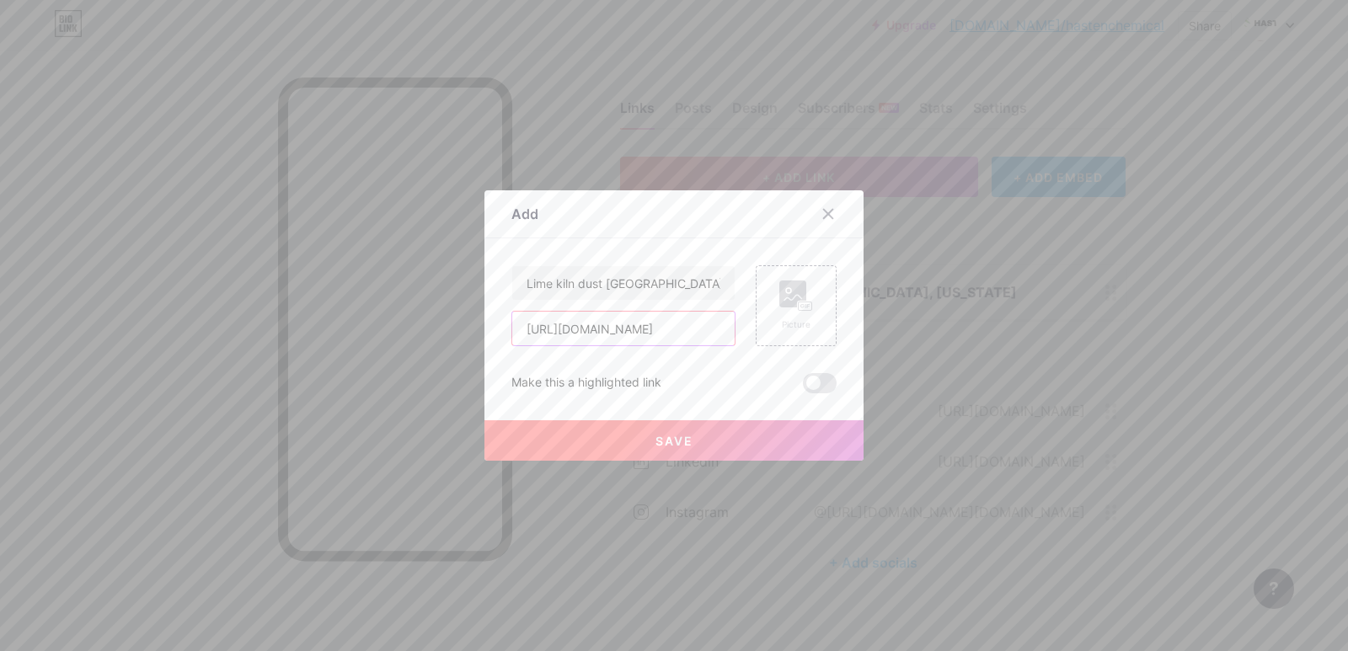
scroll to position [0, 46]
type input "[URL][DOMAIN_NAME]"
click at [798, 304] on rect at bounding box center [805, 307] width 15 height 10
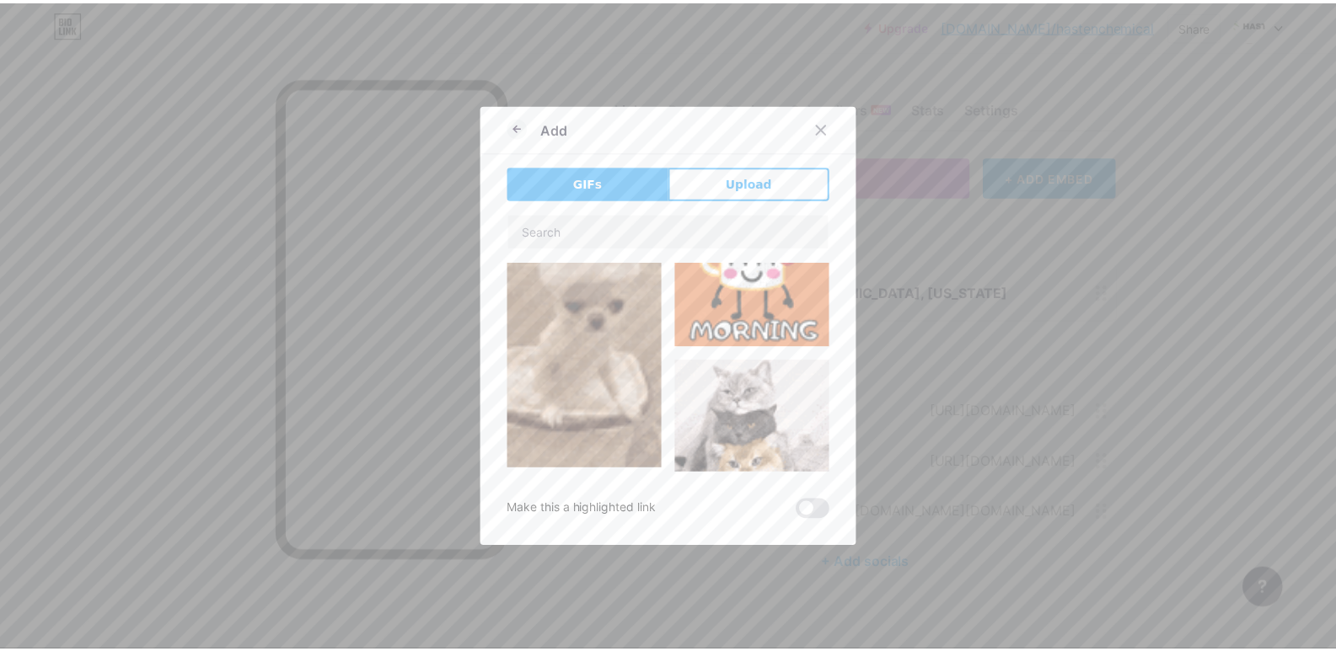
scroll to position [169, 0]
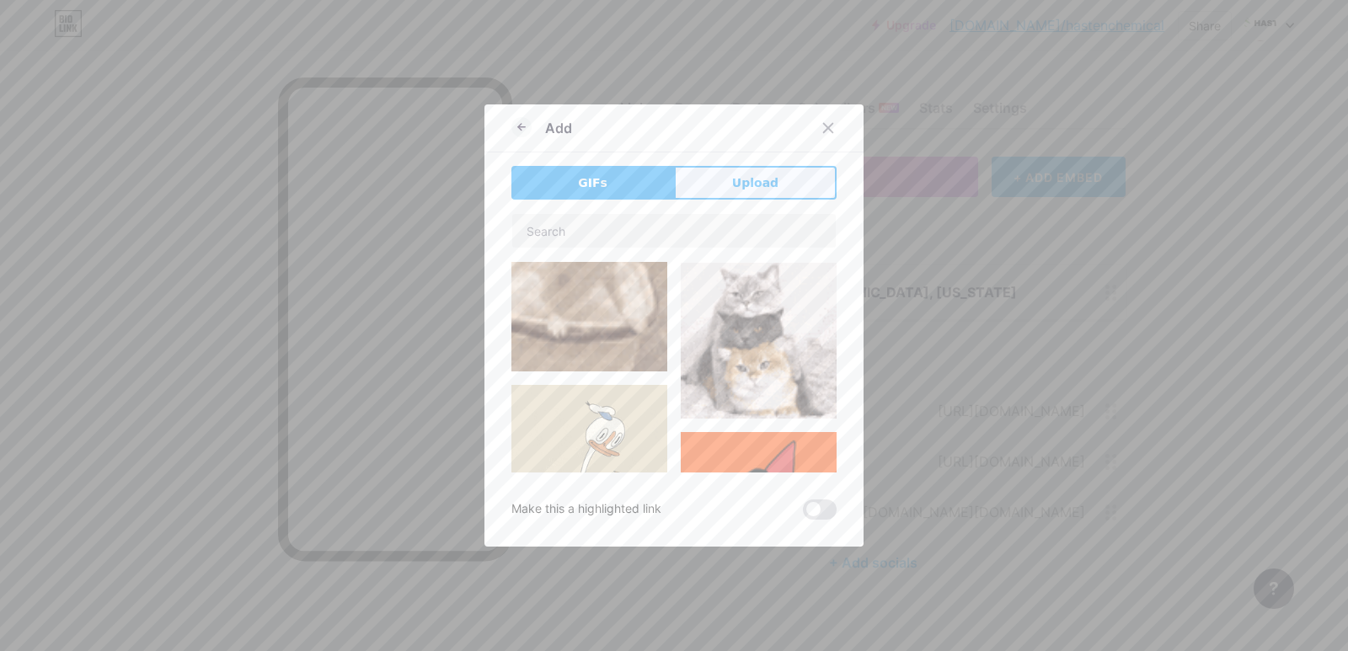
click at [723, 178] on button "Upload" at bounding box center [755, 183] width 163 height 34
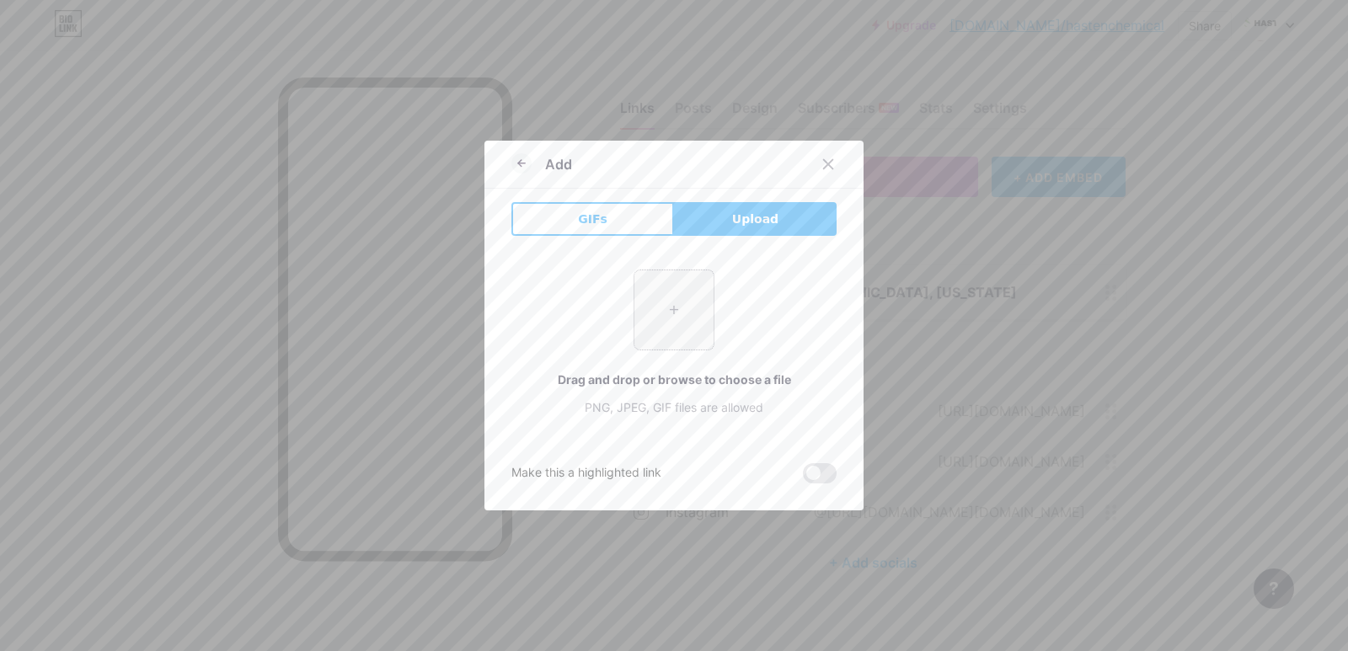
click at [659, 307] on input "file" at bounding box center [674, 310] width 79 height 79
type input "C:\fakepath\HASTEN CHEMICAL.PNG"
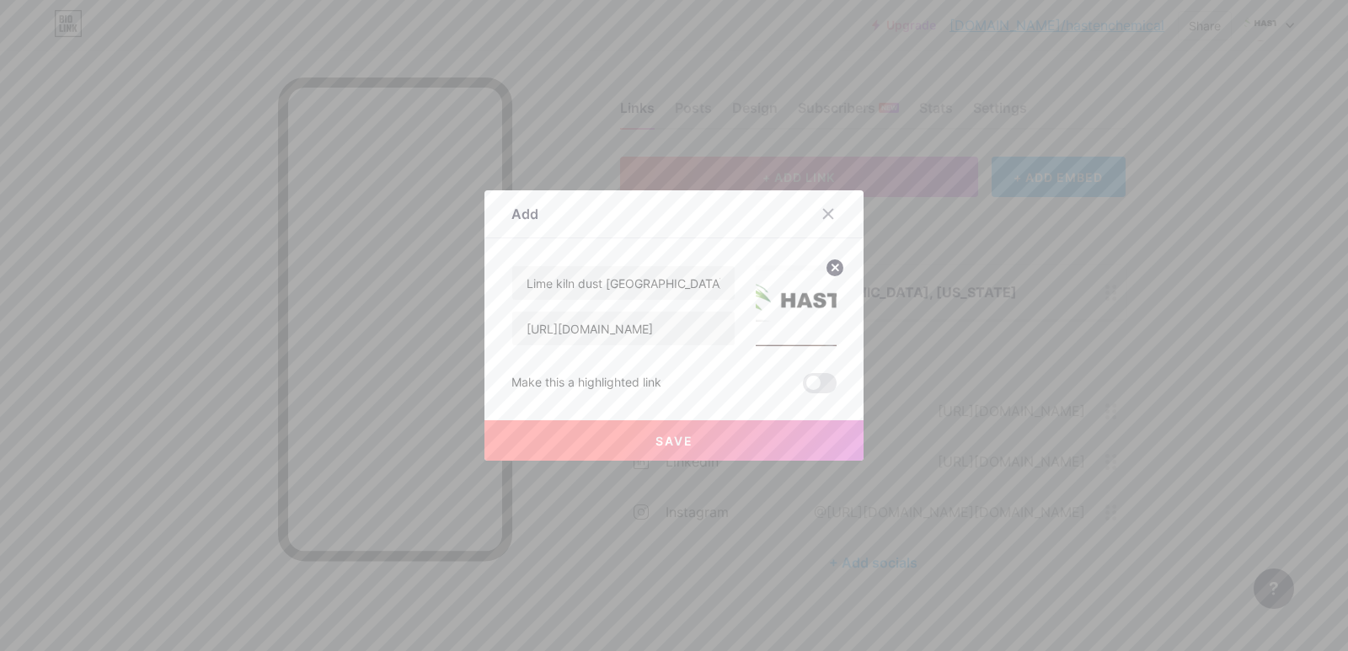
click at [705, 437] on button "Save" at bounding box center [674, 440] width 379 height 40
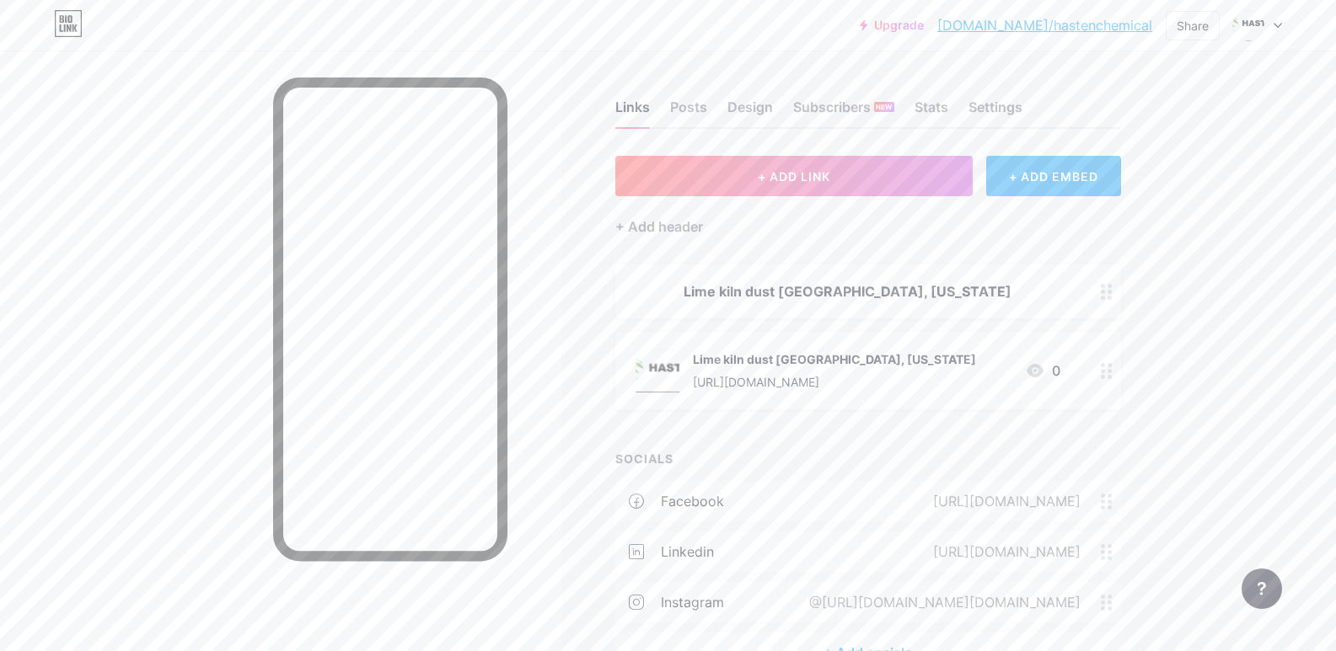
scroll to position [0, 0]
click at [1117, 26] on link "[DOMAIN_NAME]/hastenchemical" at bounding box center [1044, 25] width 215 height 20
